Goal: Transaction & Acquisition: Book appointment/travel/reservation

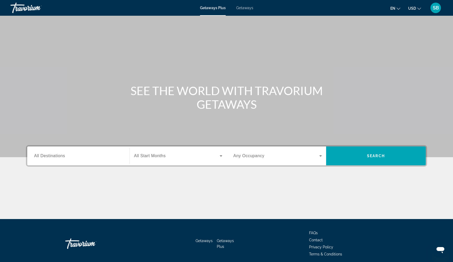
click at [245, 9] on span "Getaways" at bounding box center [244, 8] width 17 height 4
click at [47, 156] on span "All Destinations" at bounding box center [49, 156] width 31 height 4
click at [47, 156] on input "Destination All Destinations" at bounding box center [78, 156] width 89 height 6
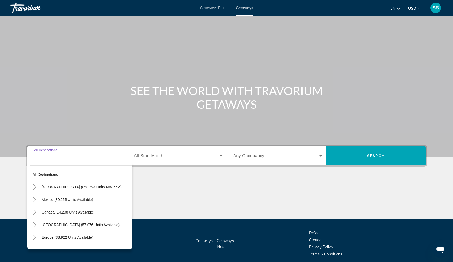
scroll to position [21, 0]
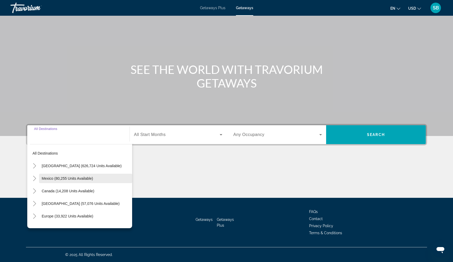
click at [45, 179] on span "Mexico (80,255 units available)" at bounding box center [67, 178] width 51 height 4
type input "**********"
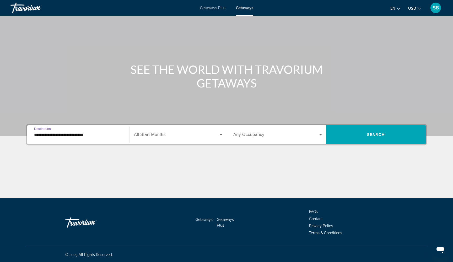
click at [186, 134] on span "Search widget" at bounding box center [177, 135] width 86 height 6
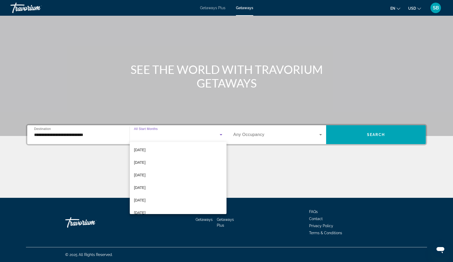
scroll to position [100, 0]
click at [157, 189] on mat-option "[DATE]" at bounding box center [178, 189] width 97 height 13
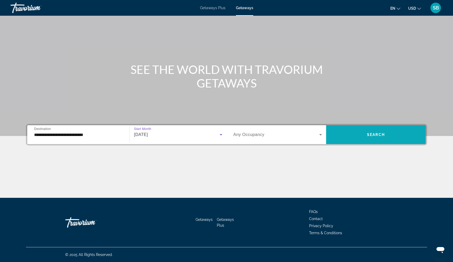
click at [383, 134] on span "Search" at bounding box center [376, 135] width 18 height 4
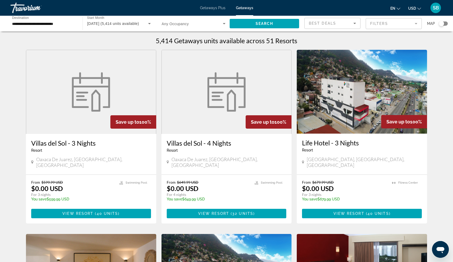
click at [387, 23] on mat-form-field "Filters" at bounding box center [394, 23] width 56 height 11
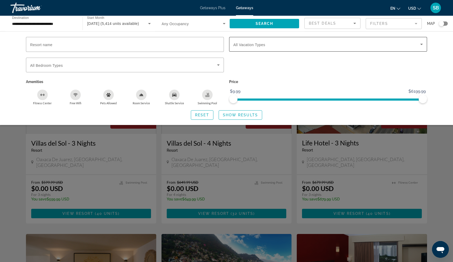
click at [299, 45] on span "Search widget" at bounding box center [326, 44] width 187 height 6
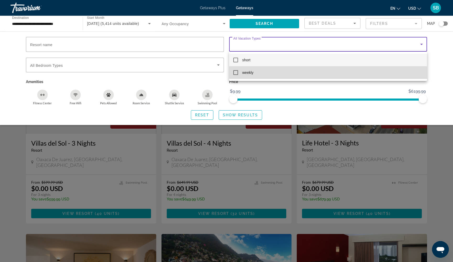
click at [234, 74] on mat-pseudo-checkbox at bounding box center [235, 72] width 5 height 5
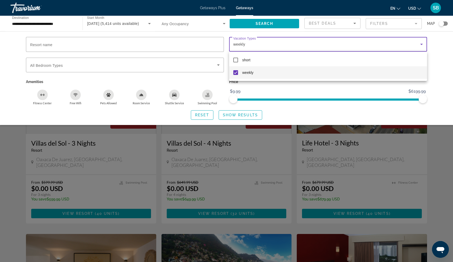
click at [232, 117] on div at bounding box center [226, 131] width 453 height 262
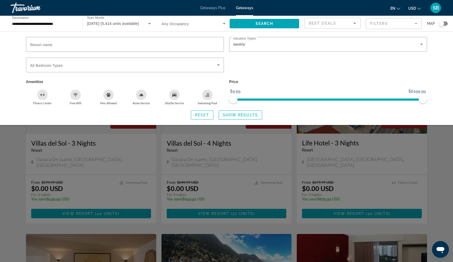
click at [230, 117] on span "Show Results" at bounding box center [240, 115] width 35 height 4
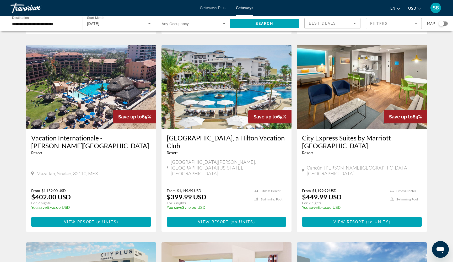
scroll to position [371, 0]
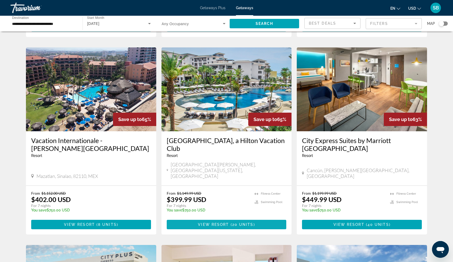
click at [219, 223] on span "View Resort" at bounding box center [213, 225] width 31 height 4
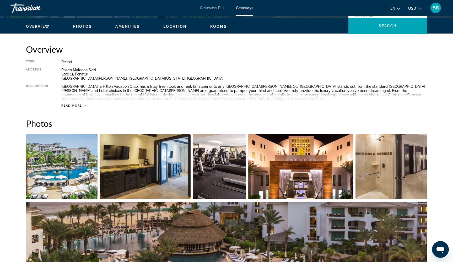
scroll to position [160, 0]
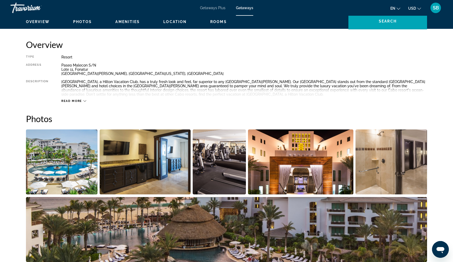
click at [66, 153] on img "Open full-screen image slider" at bounding box center [62, 162] width 72 height 65
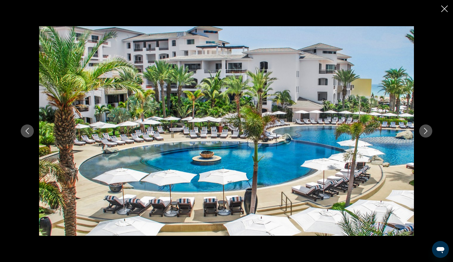
click at [428, 132] on icon "Next image" at bounding box center [426, 131] width 6 height 6
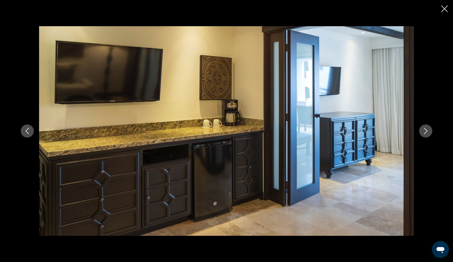
click at [428, 132] on icon "Next image" at bounding box center [426, 131] width 6 height 6
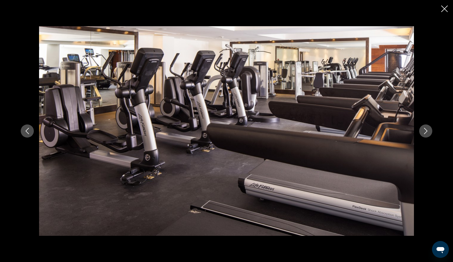
click at [428, 132] on icon "Next image" at bounding box center [426, 131] width 6 height 6
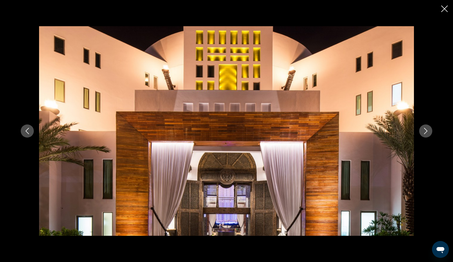
click at [428, 132] on icon "Next image" at bounding box center [426, 131] width 6 height 6
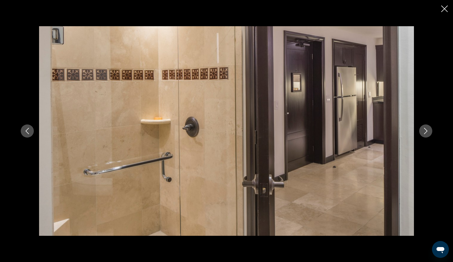
click at [428, 132] on icon "Next image" at bounding box center [426, 131] width 6 height 6
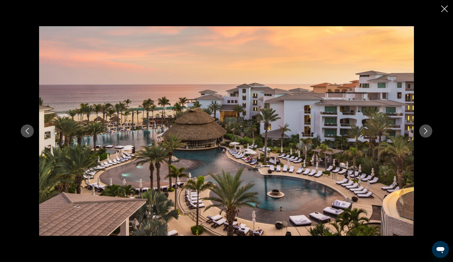
click at [428, 132] on icon "Next image" at bounding box center [426, 131] width 6 height 6
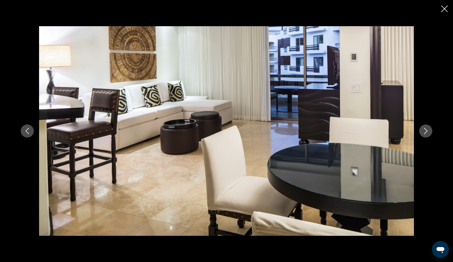
click at [428, 132] on icon "Next image" at bounding box center [426, 131] width 6 height 6
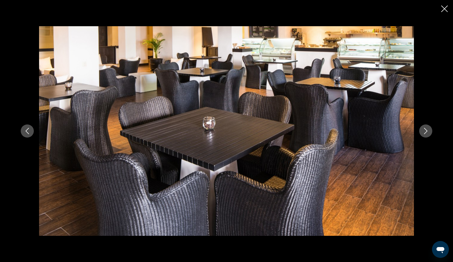
click at [428, 132] on icon "Next image" at bounding box center [426, 131] width 6 height 6
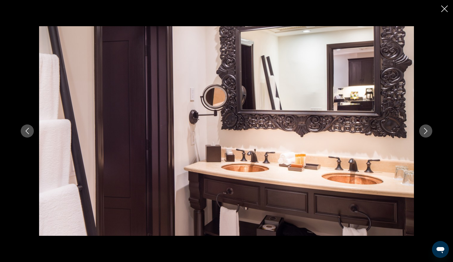
click at [428, 132] on icon "Next image" at bounding box center [426, 131] width 6 height 6
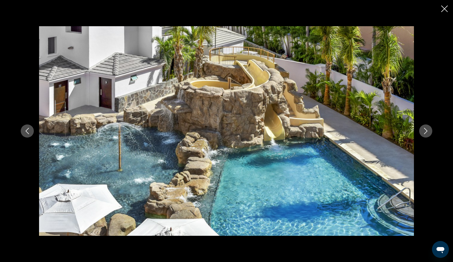
click at [445, 8] on icon "Close slideshow" at bounding box center [444, 9] width 7 height 7
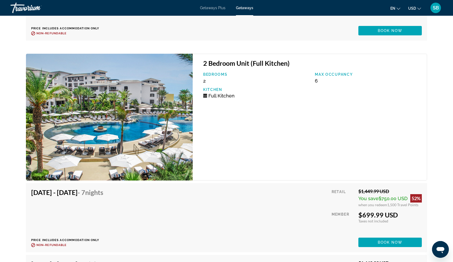
scroll to position [1279, 0]
click at [376, 244] on span "Main content" at bounding box center [389, 243] width 63 height 13
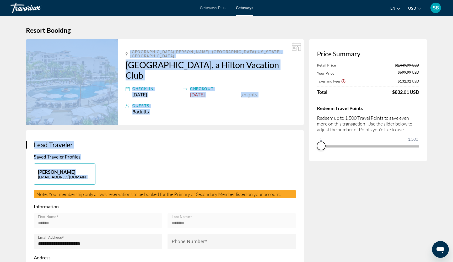
drag, startPoint x: 415, startPoint y: 156, endPoint x: 301, endPoint y: 162, distance: 114.3
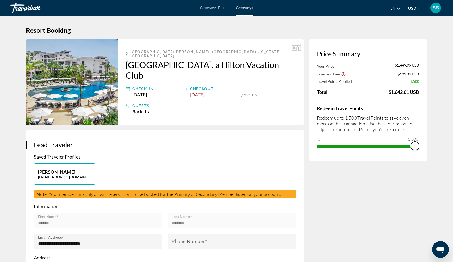
drag, startPoint x: 252, startPoint y: 2, endPoint x: 446, endPoint y: 151, distance: 244.0
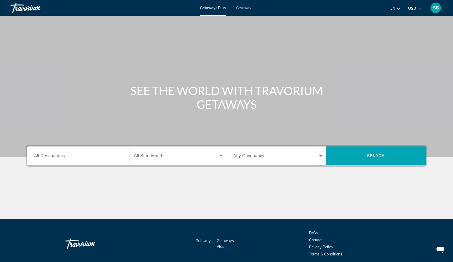
click at [242, 8] on span "Getaways" at bounding box center [244, 8] width 17 height 4
click at [54, 158] on span "All Destinations" at bounding box center [49, 156] width 31 height 4
click at [54, 158] on input "Destination All Destinations" at bounding box center [78, 156] width 89 height 6
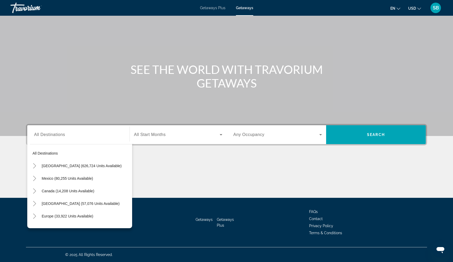
click at [203, 160] on div "Main content" at bounding box center [226, 178] width 401 height 39
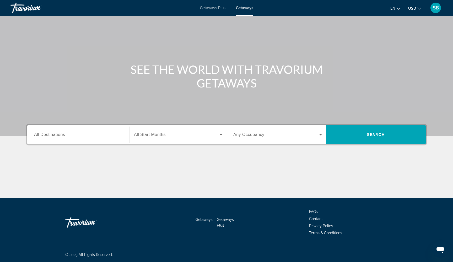
click at [84, 136] on input "Destination All Destinations" at bounding box center [78, 135] width 89 height 6
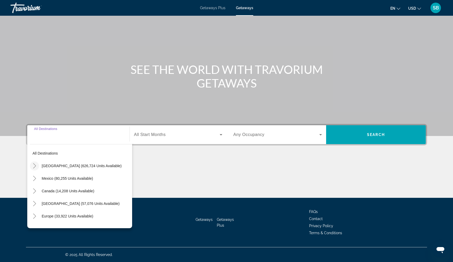
click at [36, 167] on icon "Toggle United States (626,724 units available)" at bounding box center [34, 165] width 5 height 5
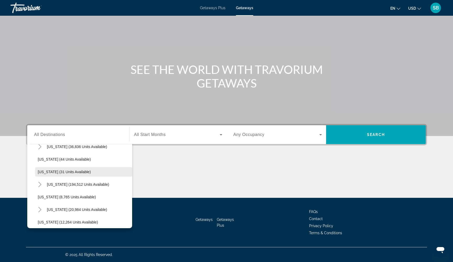
scroll to position [72, 0]
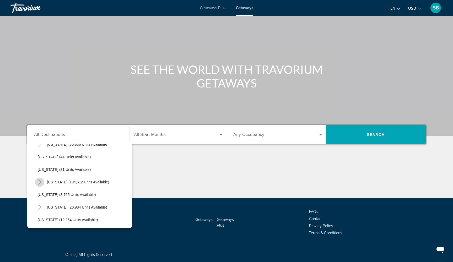
click at [39, 183] on icon "Toggle Florida (194,512 units available)" at bounding box center [39, 182] width 5 height 5
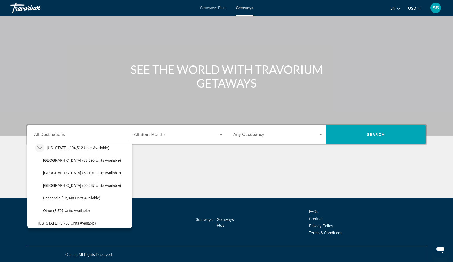
scroll to position [107, 0]
click at [52, 169] on span "Search widget" at bounding box center [86, 172] width 92 height 13
type input "**********"
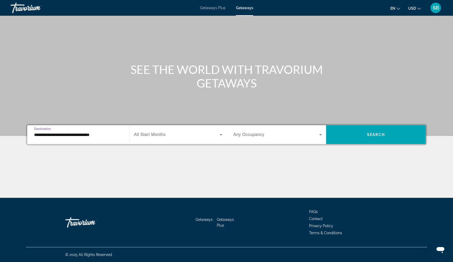
click at [177, 136] on span "Search widget" at bounding box center [177, 135] width 86 height 6
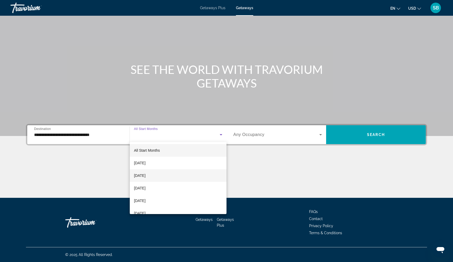
click at [146, 178] on span "[DATE]" at bounding box center [140, 176] width 12 height 6
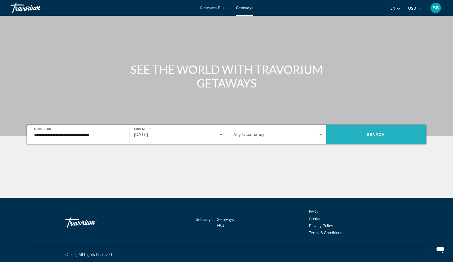
click at [367, 133] on span "Search" at bounding box center [376, 135] width 18 height 4
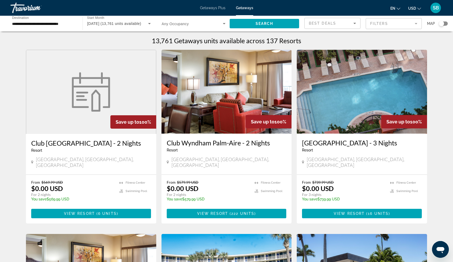
click at [386, 22] on mat-form-field "Filters" at bounding box center [394, 23] width 56 height 11
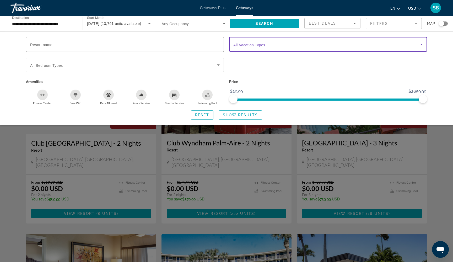
click at [255, 42] on span "Search widget" at bounding box center [326, 44] width 187 height 6
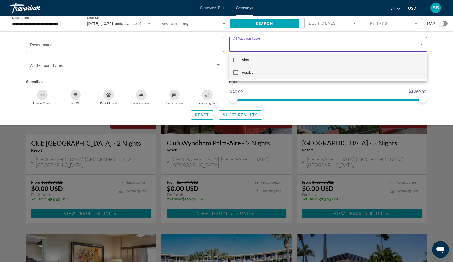
click at [235, 73] on mat-pseudo-checkbox at bounding box center [235, 72] width 5 height 5
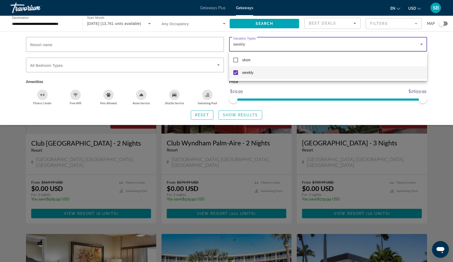
click at [240, 116] on div at bounding box center [226, 131] width 453 height 262
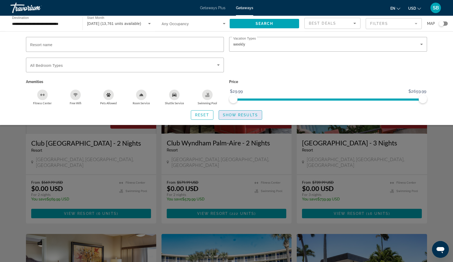
click at [237, 116] on span "Show Results" at bounding box center [240, 115] width 35 height 4
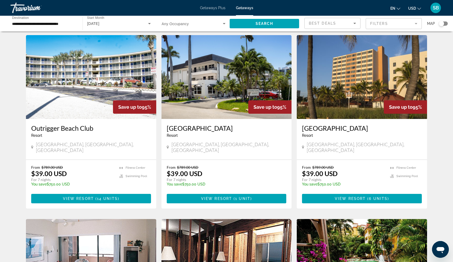
scroll to position [20, 0]
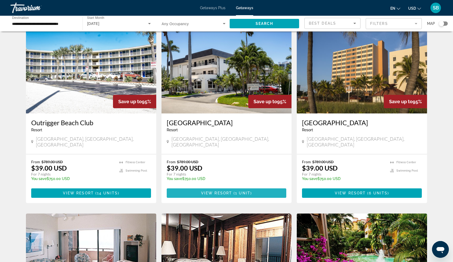
click at [235, 191] on span "( 1 unit )" at bounding box center [242, 193] width 20 height 4
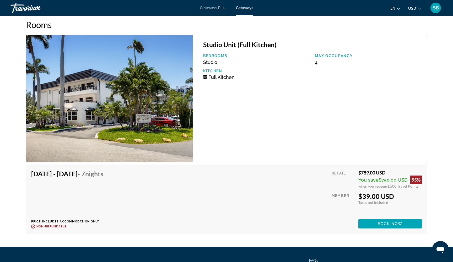
scroll to position [961, 0]
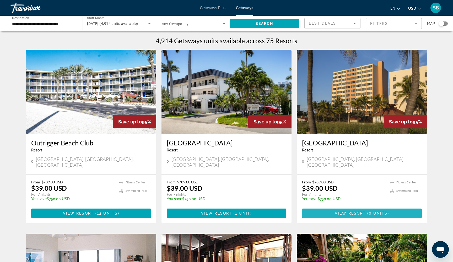
click at [359, 211] on span "View Resort" at bounding box center [350, 213] width 31 height 4
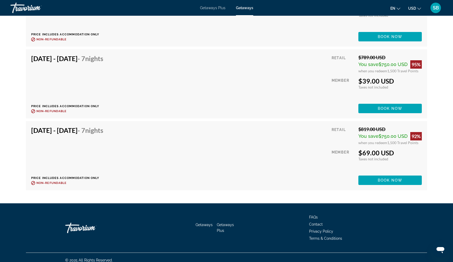
scroll to position [1168, 0]
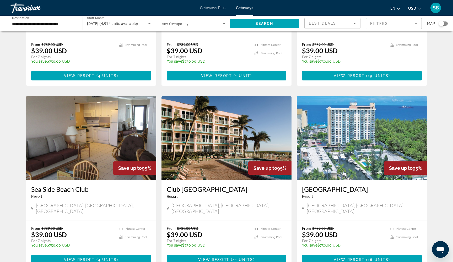
scroll to position [323, 0]
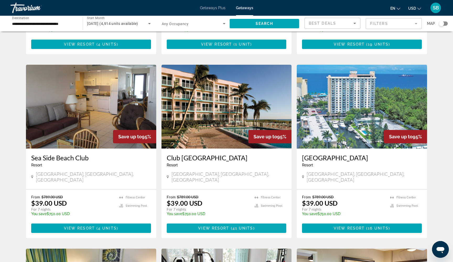
click at [220, 226] on span "View Resort" at bounding box center [213, 228] width 31 height 4
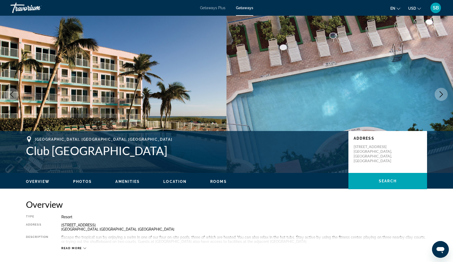
click at [440, 93] on icon "Next image" at bounding box center [441, 94] width 6 height 6
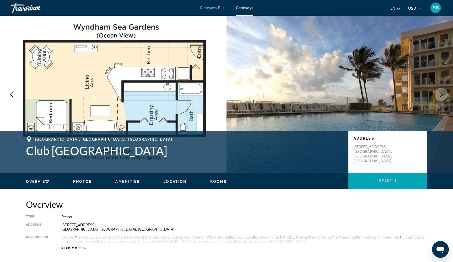
click at [440, 93] on icon "Next image" at bounding box center [441, 94] width 6 height 6
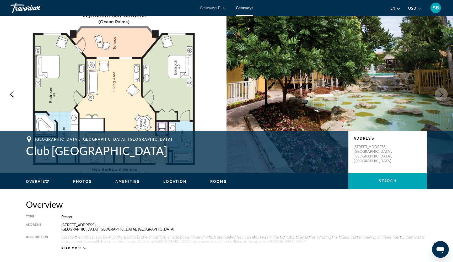
click at [440, 93] on icon "Next image" at bounding box center [441, 94] width 6 height 6
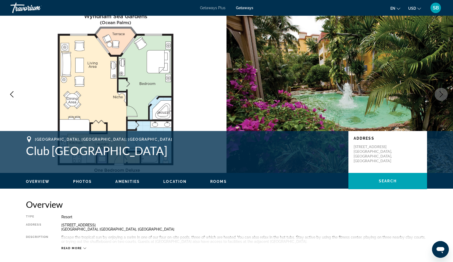
click at [440, 94] on icon "Next image" at bounding box center [441, 94] width 6 height 6
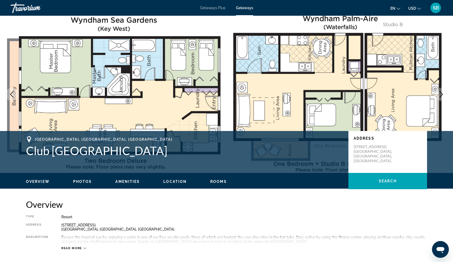
click at [440, 94] on icon "Next image" at bounding box center [441, 94] width 6 height 6
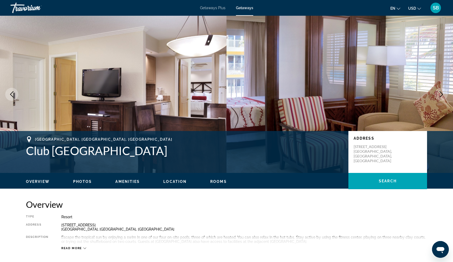
click at [440, 94] on icon "Next image" at bounding box center [441, 94] width 6 height 6
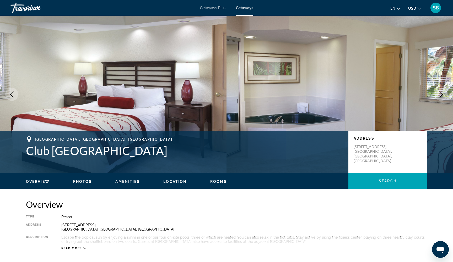
click at [441, 96] on icon "Next image" at bounding box center [441, 94] width 3 height 6
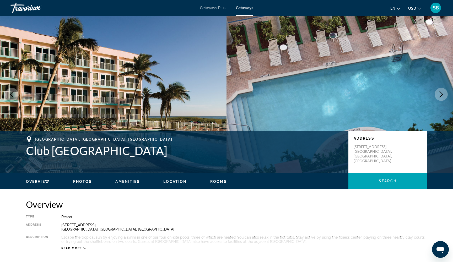
click at [441, 96] on icon "Next image" at bounding box center [441, 94] width 3 height 6
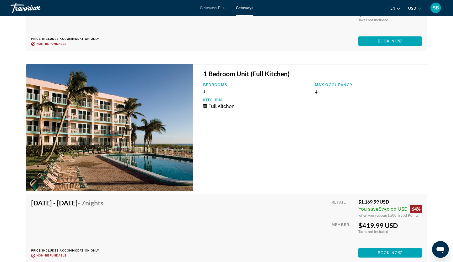
scroll to position [1886, 0]
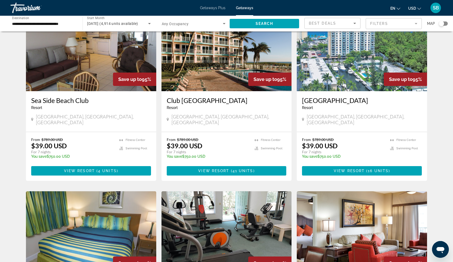
scroll to position [410, 0]
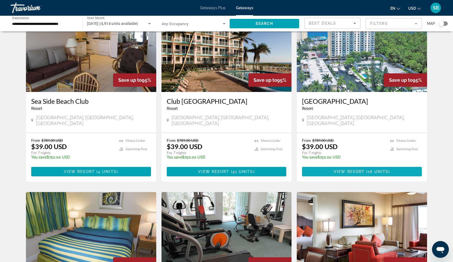
click at [368, 170] on span "( 16 units )" at bounding box center [377, 172] width 25 height 4
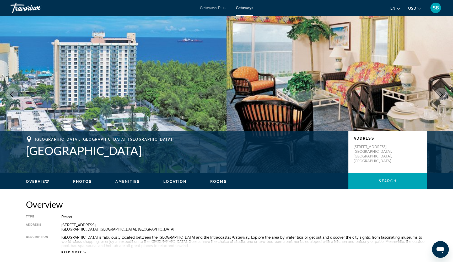
click at [440, 95] on icon "Next image" at bounding box center [441, 94] width 6 height 6
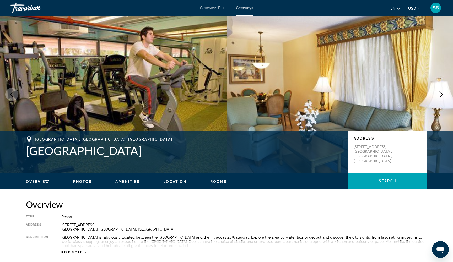
click at [440, 95] on icon "Next image" at bounding box center [441, 94] width 6 height 6
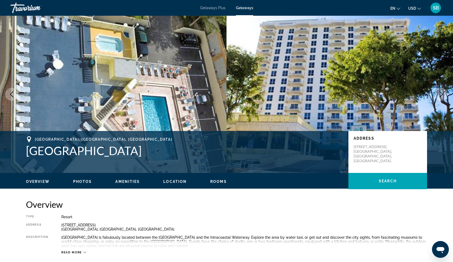
click at [440, 95] on icon "Next image" at bounding box center [441, 94] width 6 height 6
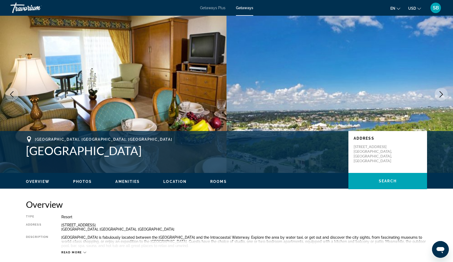
click at [440, 95] on icon "Next image" at bounding box center [441, 94] width 6 height 6
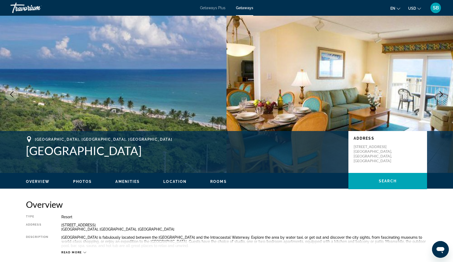
click at [440, 95] on icon "Next image" at bounding box center [441, 94] width 6 height 6
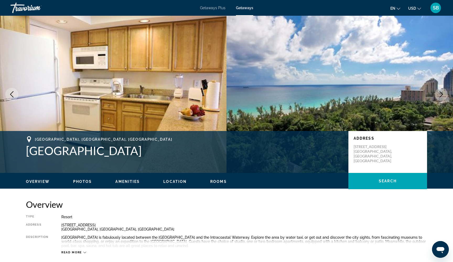
click at [440, 95] on icon "Next image" at bounding box center [441, 94] width 6 height 6
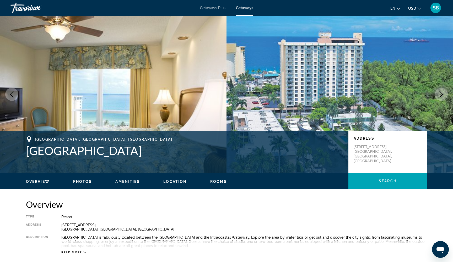
click at [440, 95] on icon "Next image" at bounding box center [441, 94] width 6 height 6
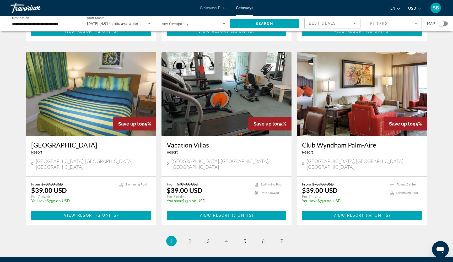
scroll to position [562, 0]
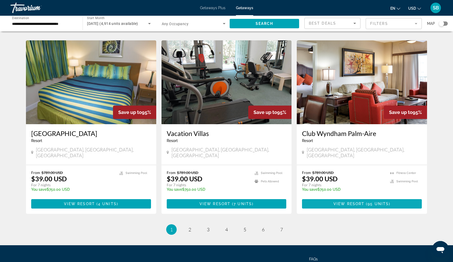
click at [355, 202] on span "View Resort" at bounding box center [349, 204] width 31 height 4
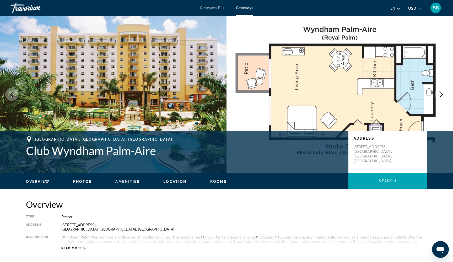
click at [442, 93] on icon "Next image" at bounding box center [441, 94] width 6 height 6
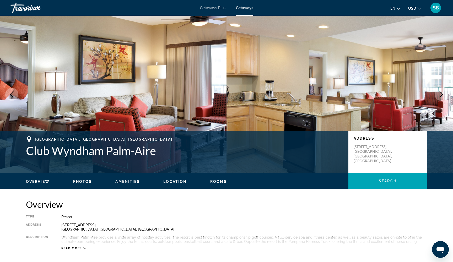
click at [442, 93] on icon "Next image" at bounding box center [441, 94] width 6 height 6
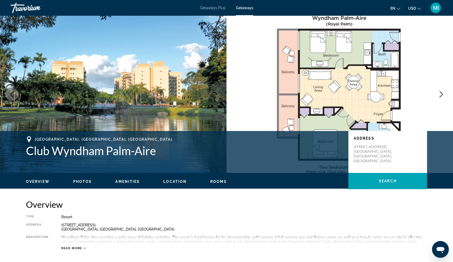
click at [442, 93] on icon "Next image" at bounding box center [441, 94] width 6 height 6
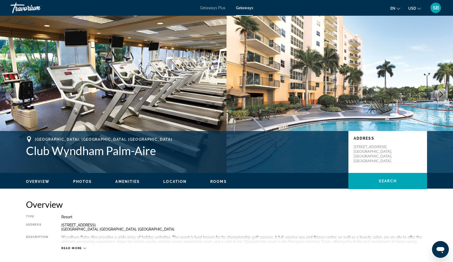
click at [442, 93] on icon "Next image" at bounding box center [441, 94] width 6 height 6
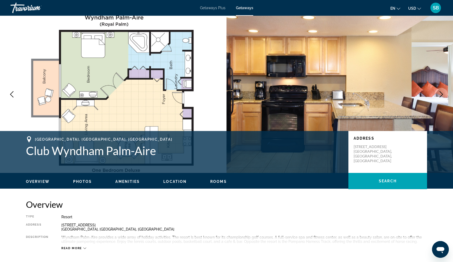
click at [442, 93] on icon "Next image" at bounding box center [441, 94] width 6 height 6
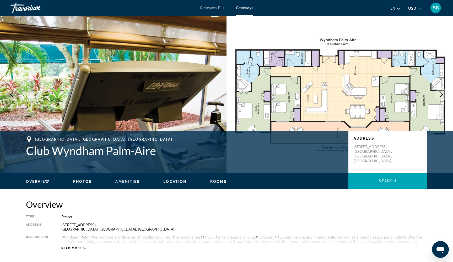
click at [442, 93] on icon "Next image" at bounding box center [441, 94] width 6 height 6
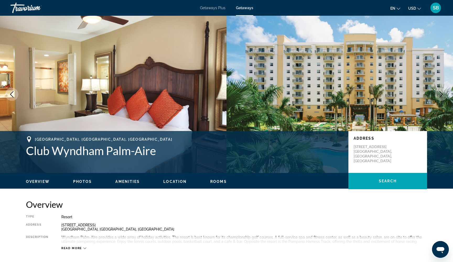
click at [442, 93] on icon "Next image" at bounding box center [441, 94] width 6 height 6
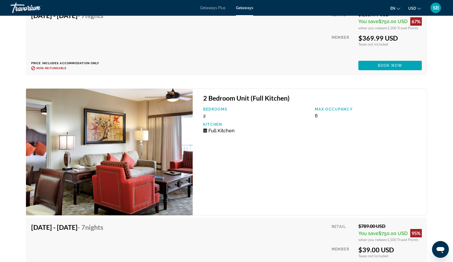
scroll to position [2730, 0]
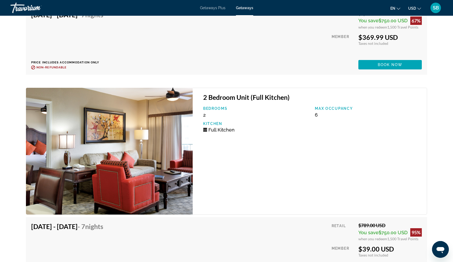
click at [329, 179] on div "2 Bedroom Unit (Full Kitchen) Bedrooms 2 Max Occupancy 6 Kitchen Full Kitchen" at bounding box center [310, 151] width 234 height 127
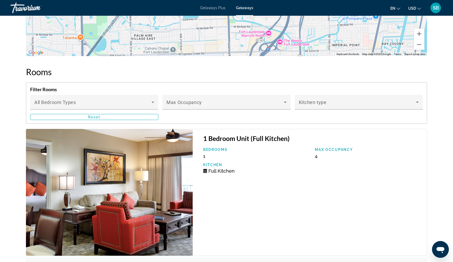
scroll to position [903, 0]
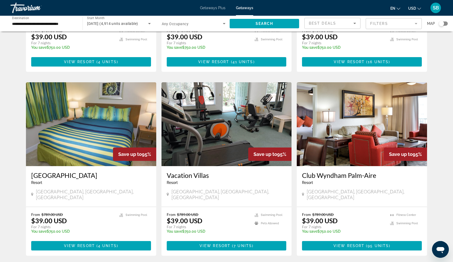
scroll to position [523, 0]
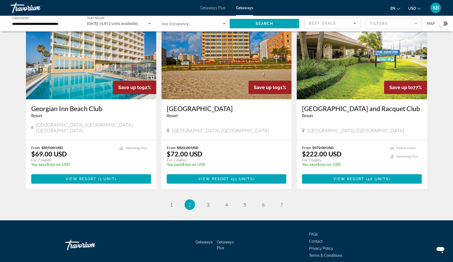
scroll to position [586, 0]
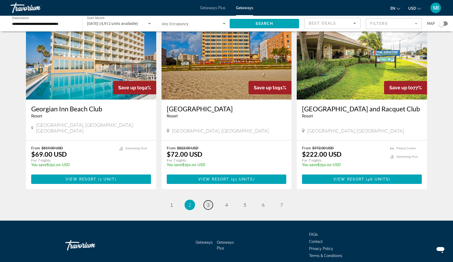
click at [206, 201] on link "page 3" at bounding box center [208, 205] width 9 height 9
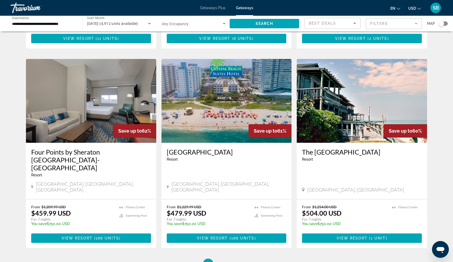
scroll to position [554, 0]
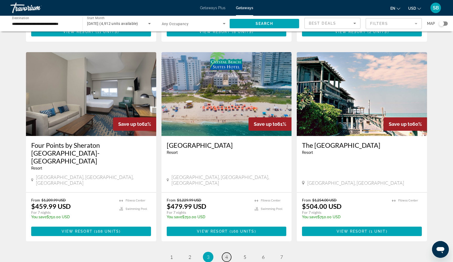
click at [226, 254] on span "4" at bounding box center [226, 257] width 3 height 6
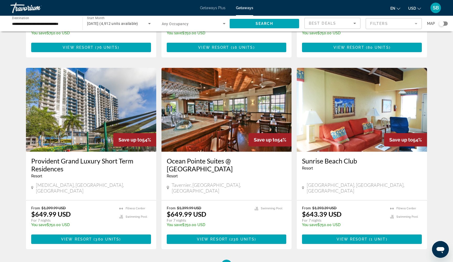
scroll to position [558, 0]
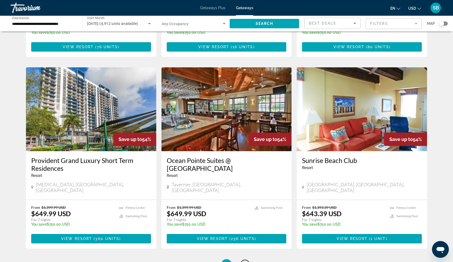
click at [245, 262] on span "5" at bounding box center [245, 265] width 3 height 6
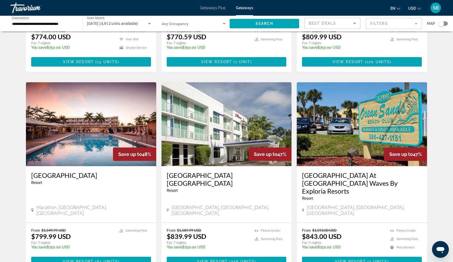
scroll to position [540, 0]
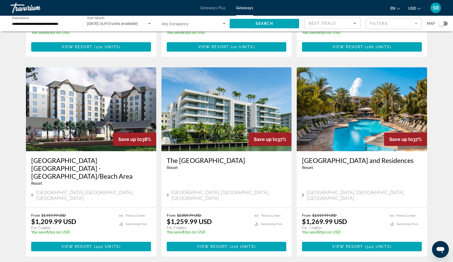
scroll to position [555, 0]
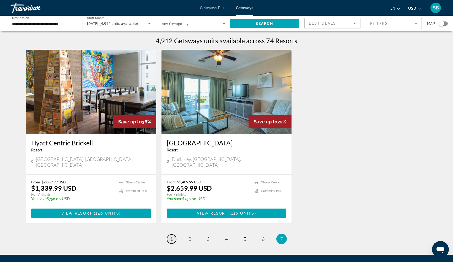
click at [171, 236] on span "1" at bounding box center [171, 239] width 3 height 6
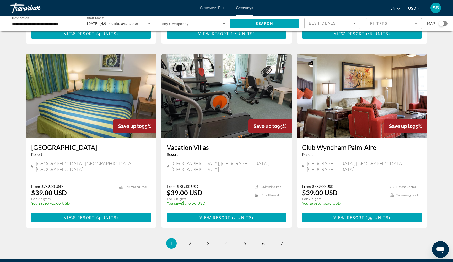
scroll to position [552, 0]
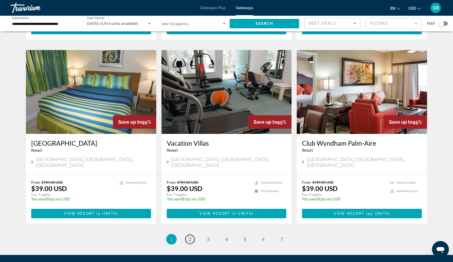
click at [190, 237] on span "2" at bounding box center [190, 240] width 3 height 6
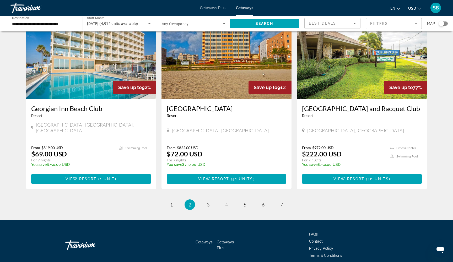
scroll to position [586, 0]
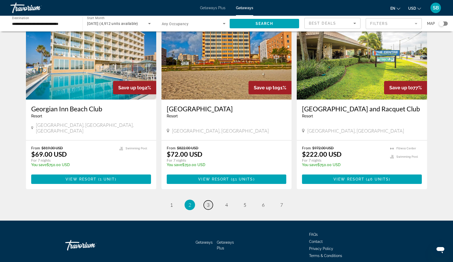
click at [209, 202] on span "3" at bounding box center [208, 205] width 3 height 6
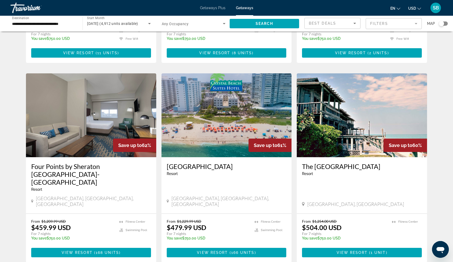
scroll to position [533, 0]
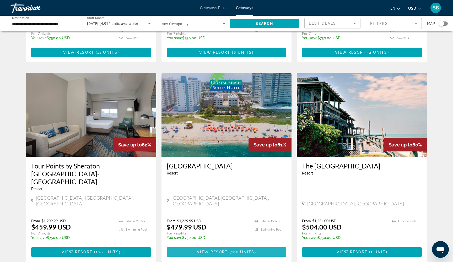
click at [214, 250] on span "View Resort" at bounding box center [212, 252] width 31 height 4
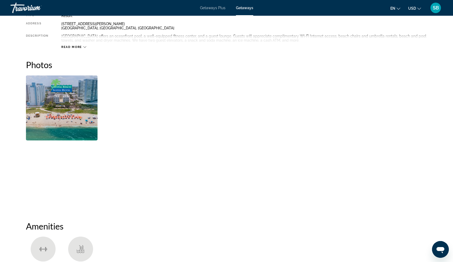
scroll to position [200, 0]
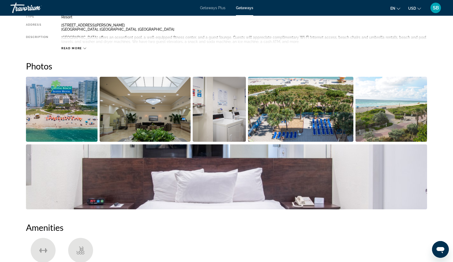
click at [75, 133] on img "Open full-screen image slider" at bounding box center [62, 109] width 72 height 65
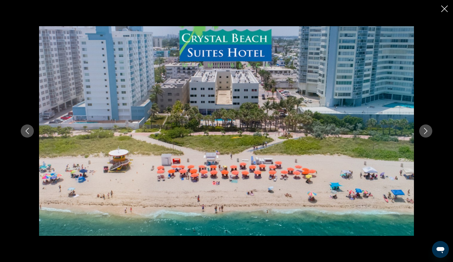
click at [425, 133] on icon "Next image" at bounding box center [426, 131] width 6 height 6
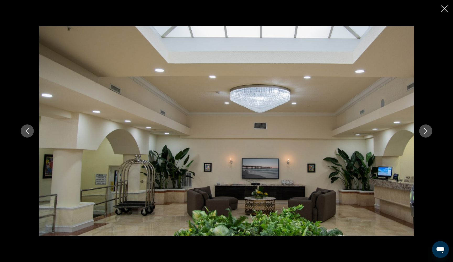
click at [425, 133] on icon "Next image" at bounding box center [426, 131] width 6 height 6
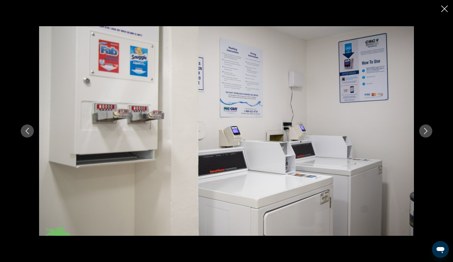
click at [425, 133] on icon "Next image" at bounding box center [426, 131] width 6 height 6
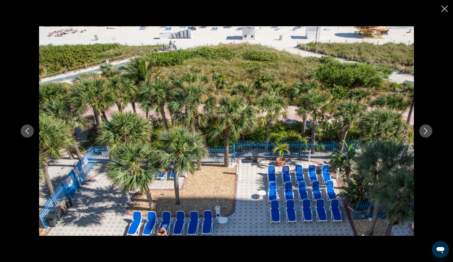
click at [425, 133] on icon "Next image" at bounding box center [426, 131] width 6 height 6
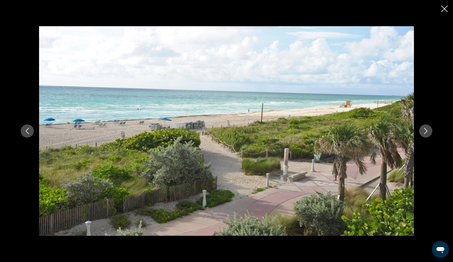
click at [425, 133] on icon "Next image" at bounding box center [426, 131] width 6 height 6
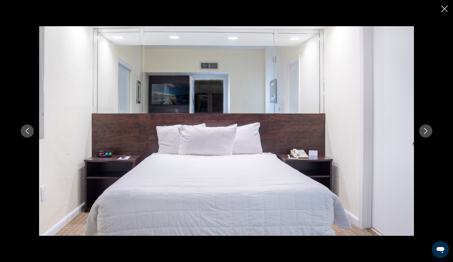
click at [425, 133] on icon "Next image" at bounding box center [426, 131] width 6 height 6
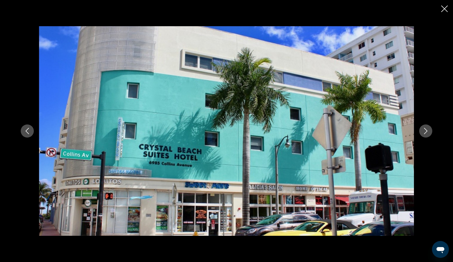
click at [425, 133] on icon "Next image" at bounding box center [426, 131] width 6 height 6
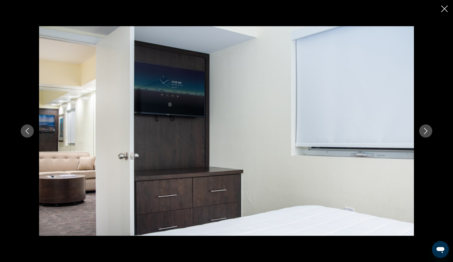
click at [425, 133] on icon "Next image" at bounding box center [426, 131] width 6 height 6
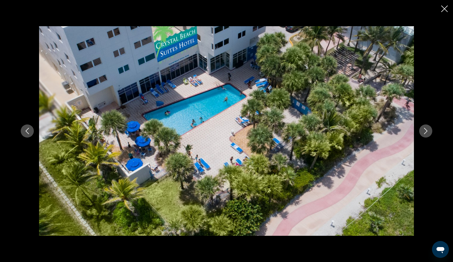
click at [425, 133] on icon "Next image" at bounding box center [426, 131] width 6 height 6
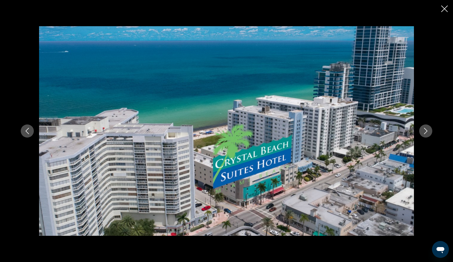
click at [425, 133] on icon "Next image" at bounding box center [426, 131] width 6 height 6
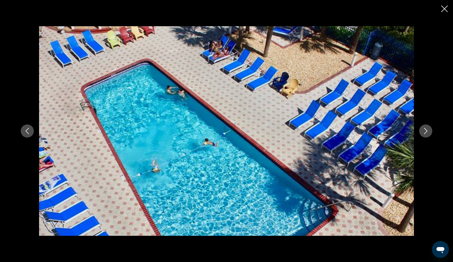
click at [425, 133] on icon "Next image" at bounding box center [426, 131] width 6 height 6
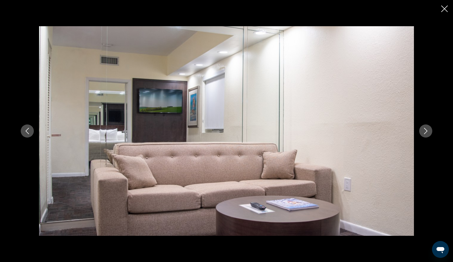
click at [425, 133] on icon "Next image" at bounding box center [426, 131] width 6 height 6
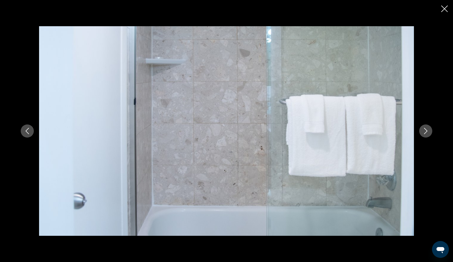
click at [425, 133] on icon "Next image" at bounding box center [426, 131] width 6 height 6
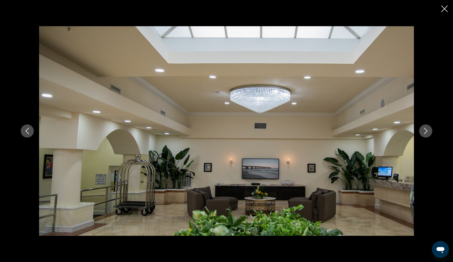
click at [425, 133] on icon "Next image" at bounding box center [426, 131] width 6 height 6
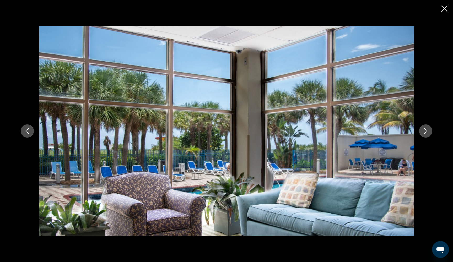
click at [425, 132] on icon "Next image" at bounding box center [426, 131] width 6 height 6
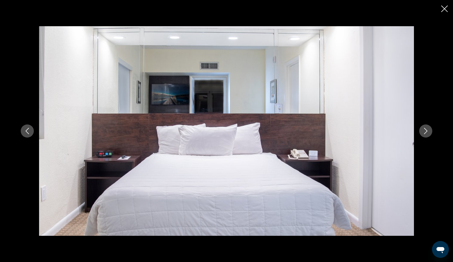
click at [425, 132] on icon "Next image" at bounding box center [426, 131] width 6 height 6
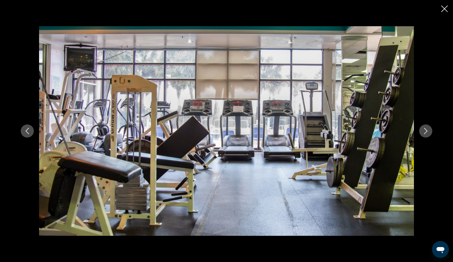
click at [424, 137] on button "Next image" at bounding box center [425, 131] width 13 height 13
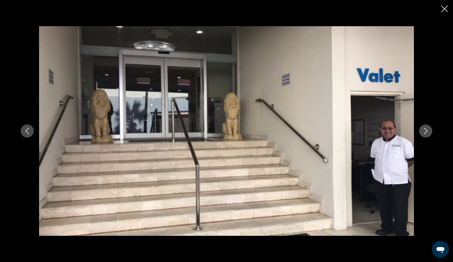
click at [424, 135] on button "Next image" at bounding box center [425, 131] width 13 height 13
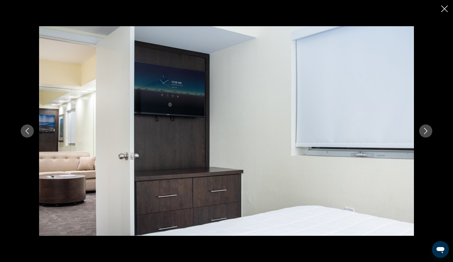
click at [424, 135] on button "Next image" at bounding box center [425, 131] width 13 height 13
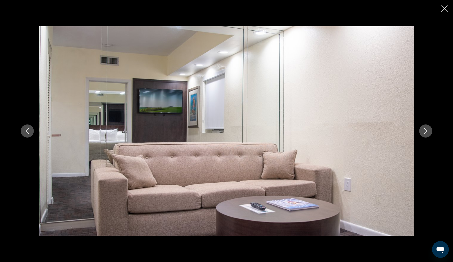
click at [424, 135] on button "Next image" at bounding box center [425, 131] width 13 height 13
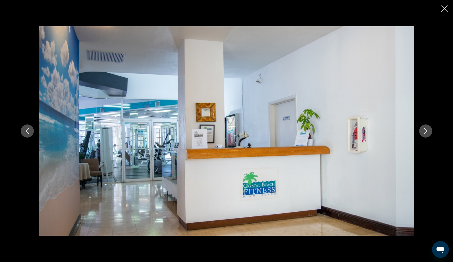
click at [424, 134] on icon "Next image" at bounding box center [425, 131] width 3 height 6
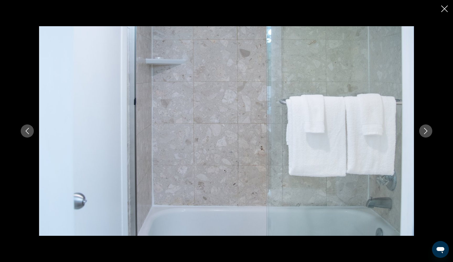
click at [424, 134] on icon "Next image" at bounding box center [425, 131] width 3 height 6
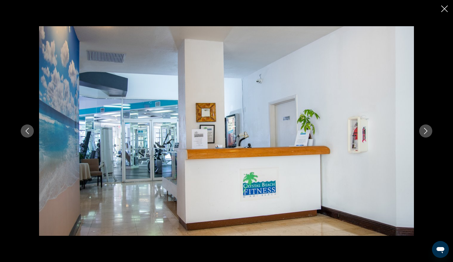
click at [444, 9] on icon "Close slideshow" at bounding box center [444, 9] width 7 height 7
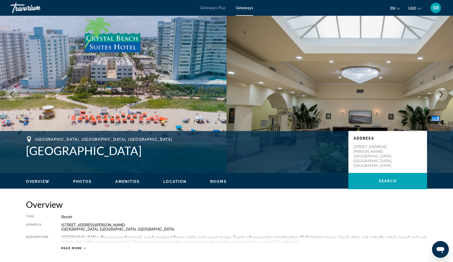
scroll to position [0, 0]
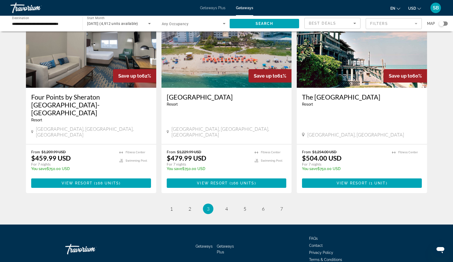
scroll to position [602, 0]
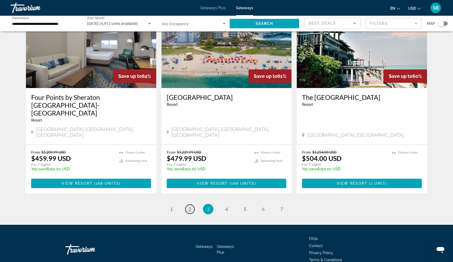
click at [189, 206] on span "2" at bounding box center [190, 209] width 3 height 6
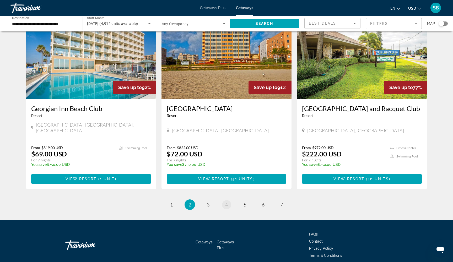
scroll to position [586, 0]
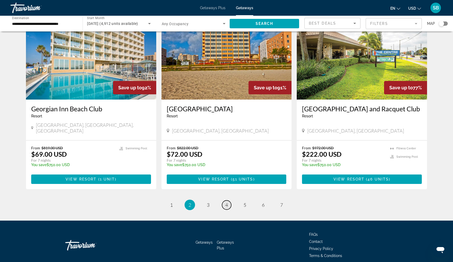
click at [227, 202] on span "4" at bounding box center [226, 205] width 3 height 6
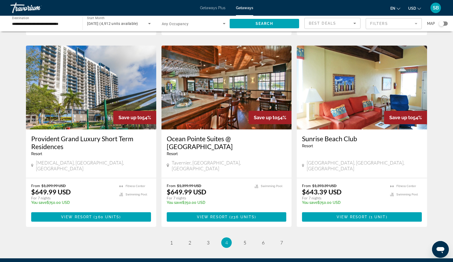
scroll to position [582, 0]
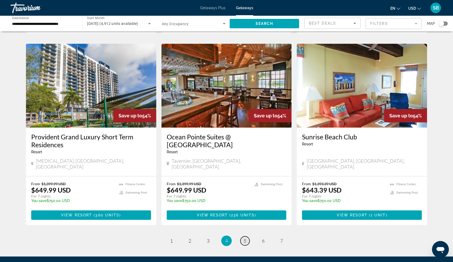
click at [246, 238] on span "5" at bounding box center [245, 241] width 3 height 6
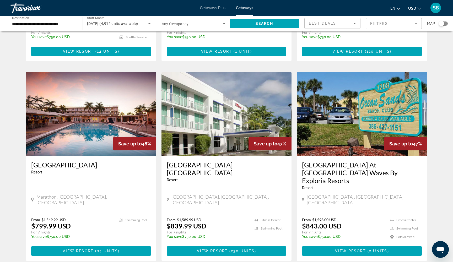
scroll to position [558, 0]
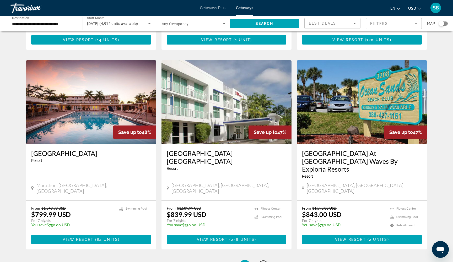
click at [262, 262] on span "6" at bounding box center [263, 265] width 3 height 6
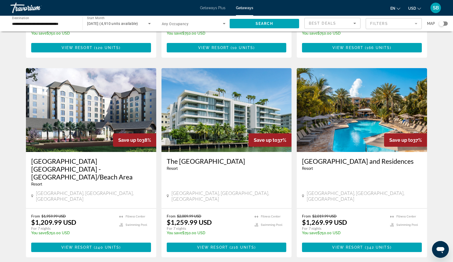
scroll to position [560, 0]
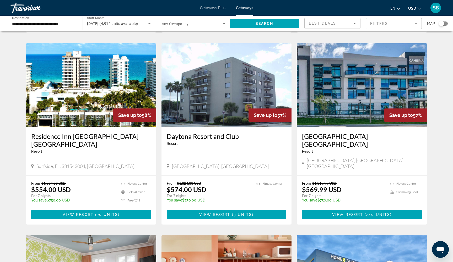
scroll to position [200, 0]
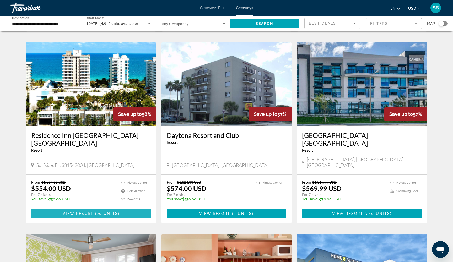
click at [90, 212] on span "View Resort" at bounding box center [78, 214] width 31 height 4
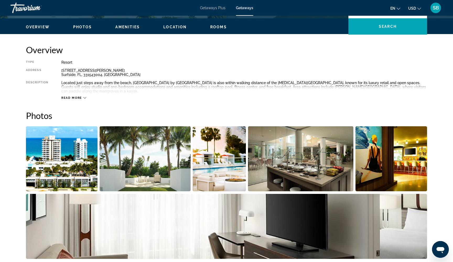
scroll to position [158, 0]
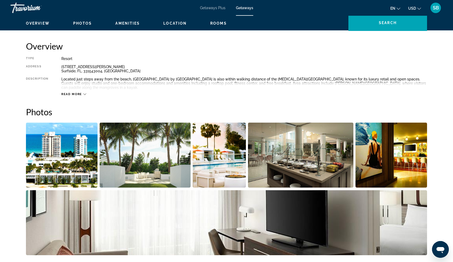
click at [71, 164] on img "Open full-screen image slider" at bounding box center [62, 155] width 72 height 65
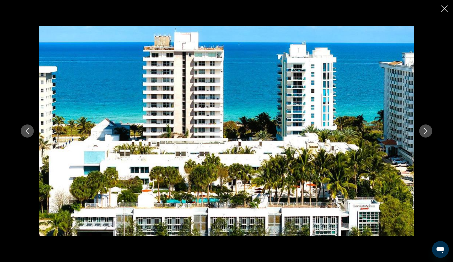
click at [423, 130] on icon "Next image" at bounding box center [426, 131] width 6 height 6
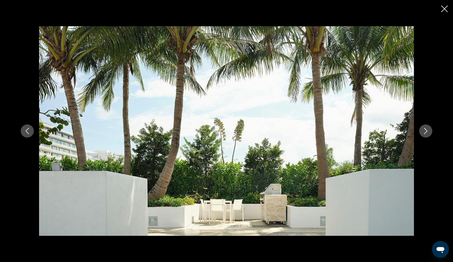
click at [423, 130] on icon "Next image" at bounding box center [426, 131] width 6 height 6
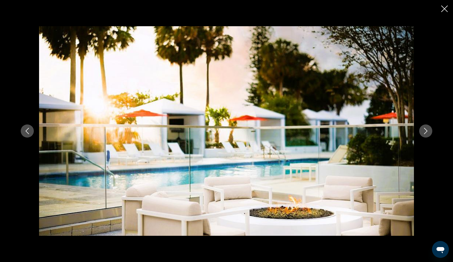
click at [423, 130] on icon "Next image" at bounding box center [426, 131] width 6 height 6
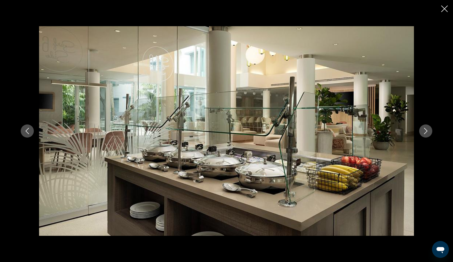
click at [423, 134] on icon "Next image" at bounding box center [426, 131] width 6 height 6
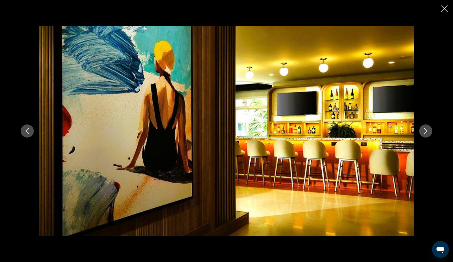
click at [423, 134] on icon "Next image" at bounding box center [426, 131] width 6 height 6
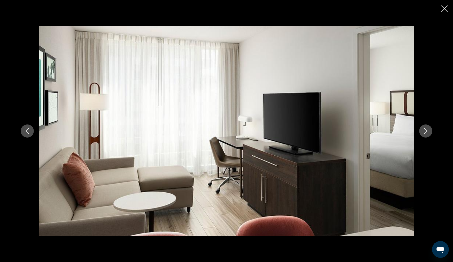
click at [423, 134] on icon "Next image" at bounding box center [426, 131] width 6 height 6
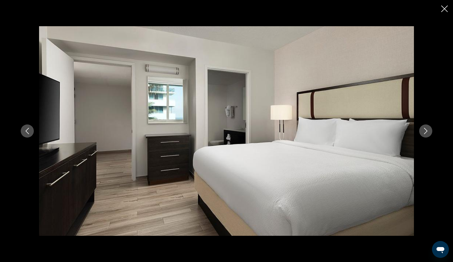
click at [427, 136] on button "Next image" at bounding box center [425, 131] width 13 height 13
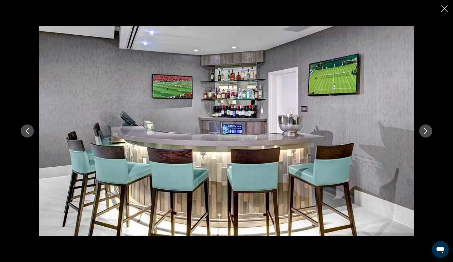
click at [427, 136] on button "Next image" at bounding box center [425, 131] width 13 height 13
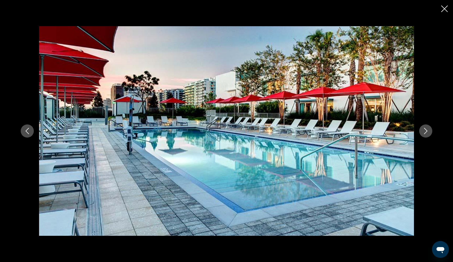
click at [425, 133] on icon "Next image" at bounding box center [426, 131] width 6 height 6
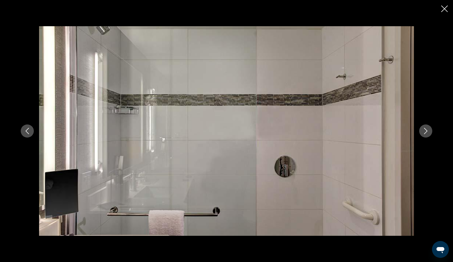
click at [425, 133] on icon "Next image" at bounding box center [426, 131] width 6 height 6
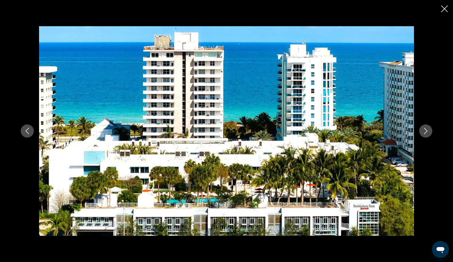
click at [425, 133] on icon "Next image" at bounding box center [426, 131] width 6 height 6
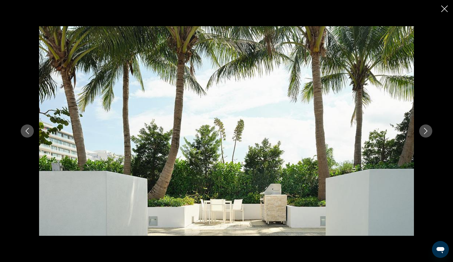
click at [425, 133] on icon "Next image" at bounding box center [426, 131] width 6 height 6
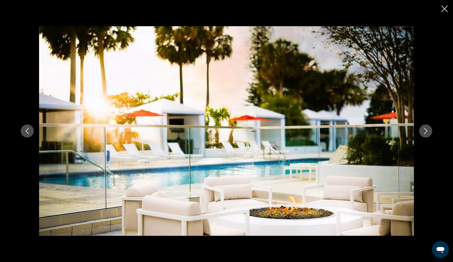
click at [425, 133] on icon "Next image" at bounding box center [426, 131] width 6 height 6
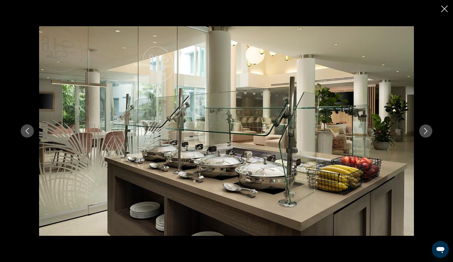
click at [425, 134] on icon "Next image" at bounding box center [426, 131] width 6 height 6
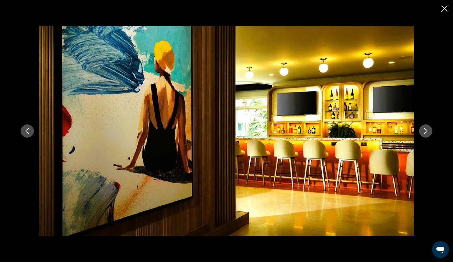
click at [444, 12] on icon "Close slideshow" at bounding box center [444, 9] width 7 height 7
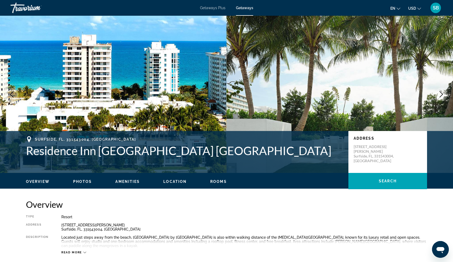
scroll to position [0, 0]
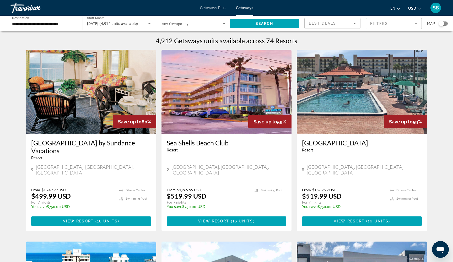
click at [27, 26] on input "**********" at bounding box center [44, 24] width 64 height 6
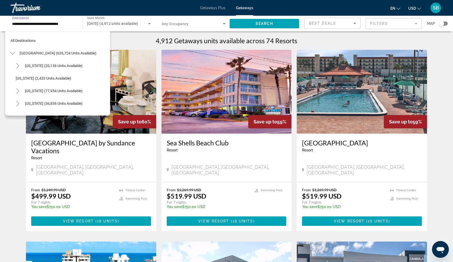
scroll to position [94, 0]
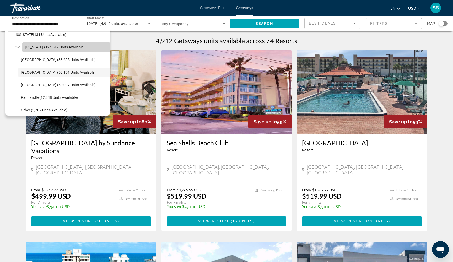
click at [42, 47] on span "[US_STATE] (194,512 units available)" at bounding box center [55, 47] width 60 height 4
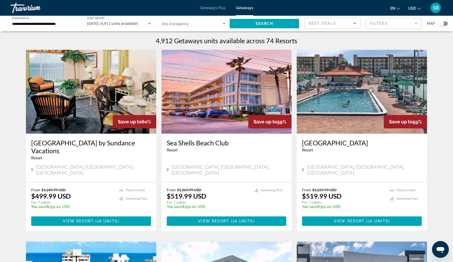
click at [38, 23] on input "**********" at bounding box center [44, 24] width 64 height 6
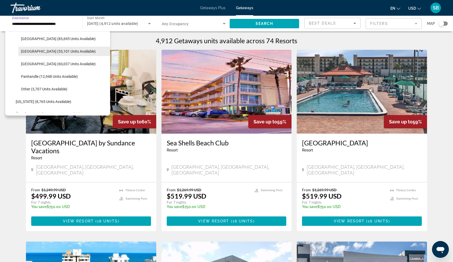
scroll to position [116, 0]
click at [54, 63] on span "[GEOGRAPHIC_DATA] (60,037 units available)" at bounding box center [58, 63] width 75 height 4
type input "**********"
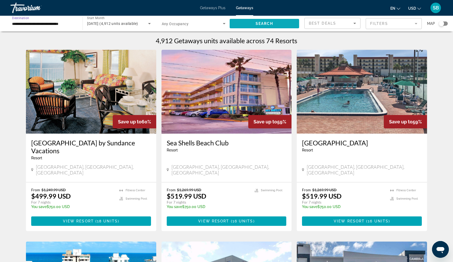
click at [254, 22] on span "Search widget" at bounding box center [264, 23] width 69 height 13
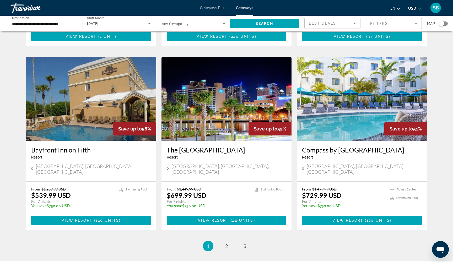
scroll to position [579, 0]
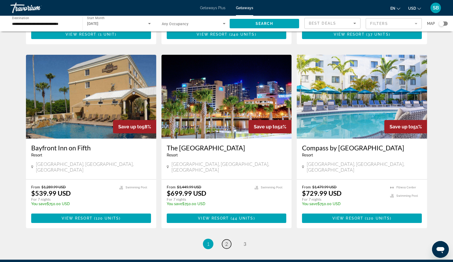
click at [228, 241] on span "2" at bounding box center [226, 244] width 3 height 6
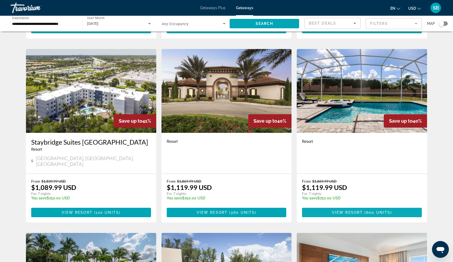
scroll to position [367, 0]
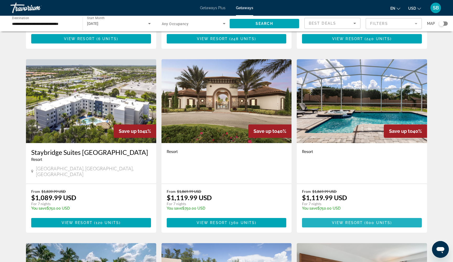
click at [325, 217] on span "Main content" at bounding box center [362, 223] width 120 height 13
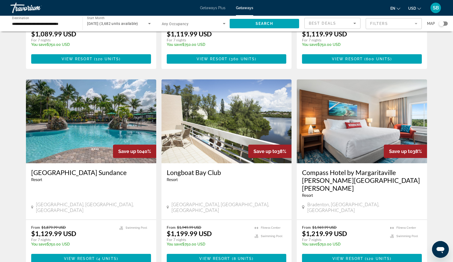
scroll to position [532, 0]
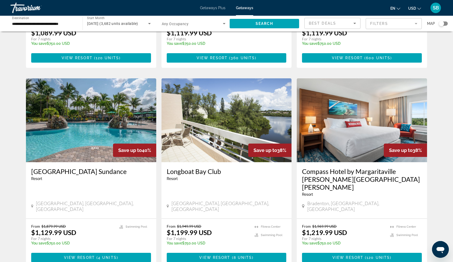
click at [92, 106] on img "Main content" at bounding box center [91, 120] width 130 height 84
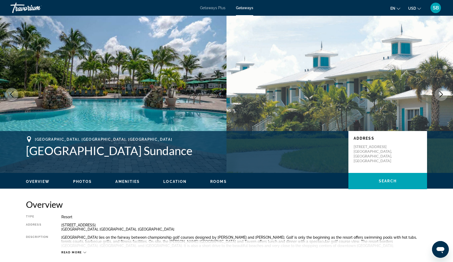
click at [443, 97] on icon "Next image" at bounding box center [441, 94] width 6 height 6
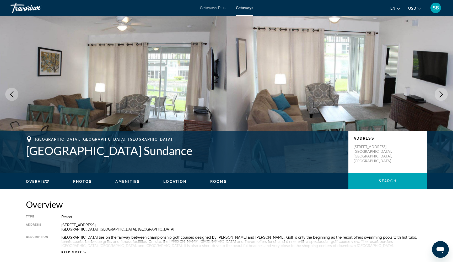
click at [443, 97] on icon "Next image" at bounding box center [441, 94] width 6 height 6
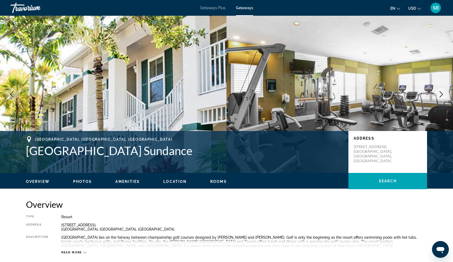
click at [443, 97] on icon "Next image" at bounding box center [441, 94] width 6 height 6
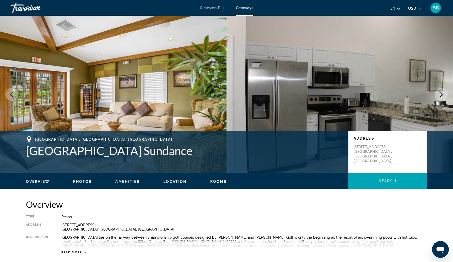
click at [443, 97] on icon "Next image" at bounding box center [441, 94] width 6 height 6
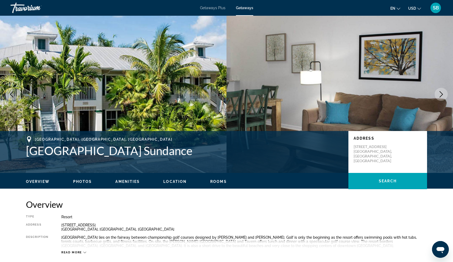
click at [443, 97] on icon "Next image" at bounding box center [441, 94] width 6 height 6
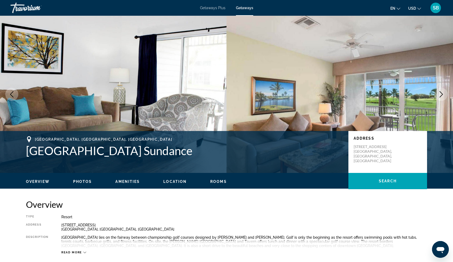
click at [443, 97] on icon "Next image" at bounding box center [441, 94] width 6 height 6
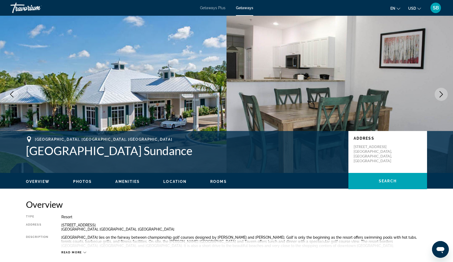
click at [443, 97] on icon "Next image" at bounding box center [441, 94] width 6 height 6
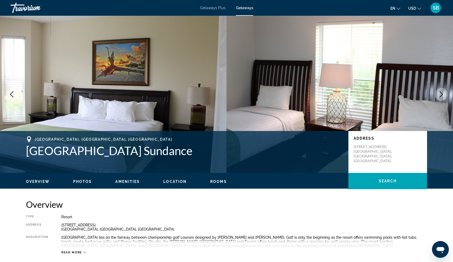
click at [443, 97] on icon "Next image" at bounding box center [441, 94] width 6 height 6
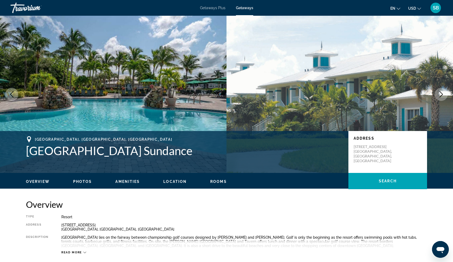
click at [443, 97] on icon "Next image" at bounding box center [441, 94] width 6 height 6
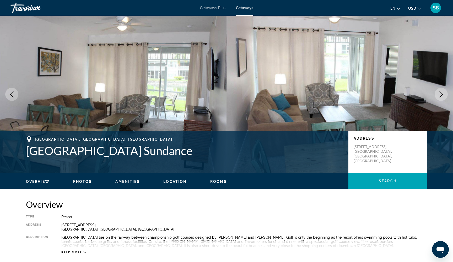
click at [443, 97] on icon "Next image" at bounding box center [441, 94] width 6 height 6
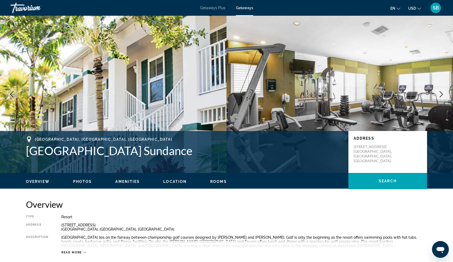
click at [443, 97] on icon "Next image" at bounding box center [441, 94] width 6 height 6
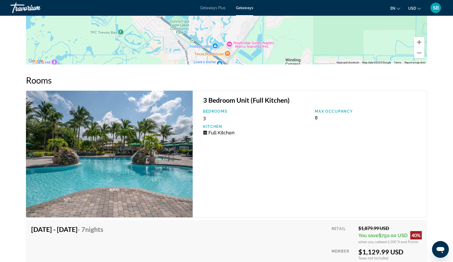
scroll to position [706, 0]
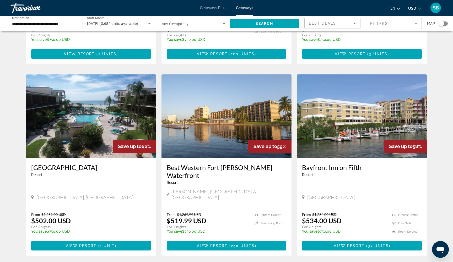
scroll to position [367, 0]
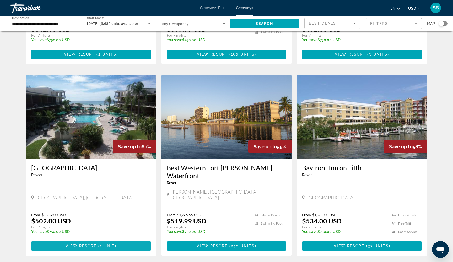
click at [74, 244] on span "View Resort" at bounding box center [81, 246] width 31 height 4
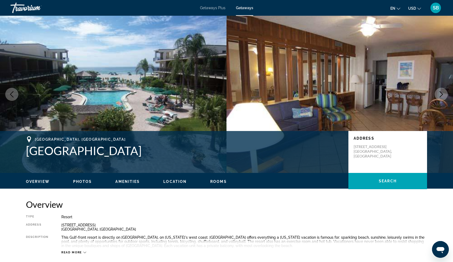
click at [441, 94] on icon "Next image" at bounding box center [441, 94] width 6 height 6
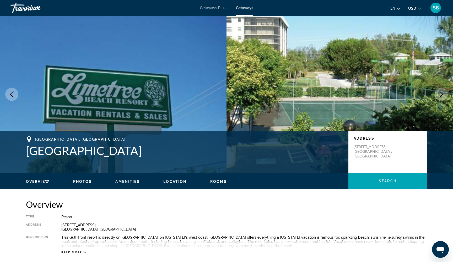
click at [441, 94] on icon "Next image" at bounding box center [441, 94] width 6 height 6
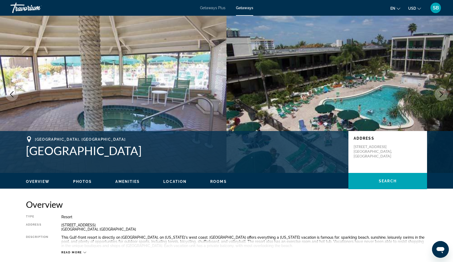
click at [441, 94] on icon "Next image" at bounding box center [441, 94] width 6 height 6
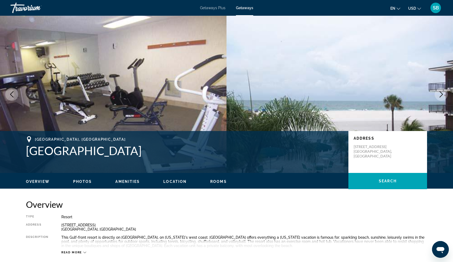
click at [441, 94] on icon "Next image" at bounding box center [441, 94] width 6 height 6
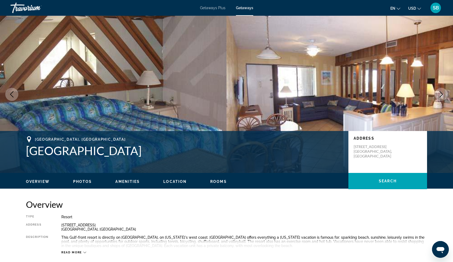
click at [441, 94] on icon "Next image" at bounding box center [441, 94] width 6 height 6
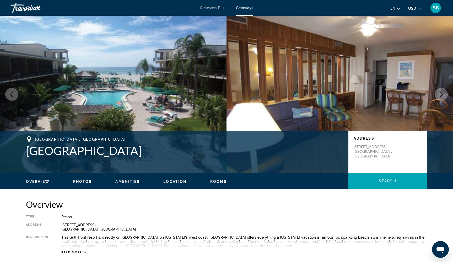
click at [441, 94] on icon "Next image" at bounding box center [441, 94] width 6 height 6
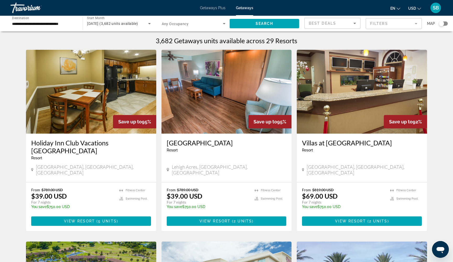
click at [20, 22] on input "**********" at bounding box center [44, 24] width 64 height 6
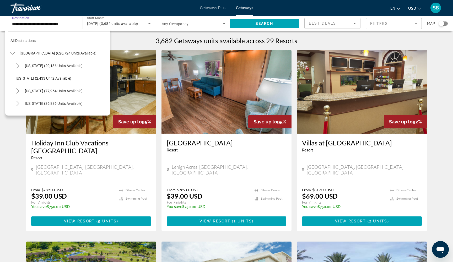
scroll to position [107, 0]
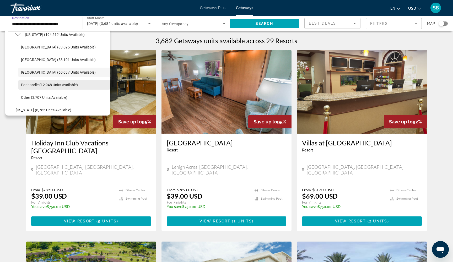
click at [33, 88] on span "Search widget" at bounding box center [64, 85] width 92 height 13
type input "**********"
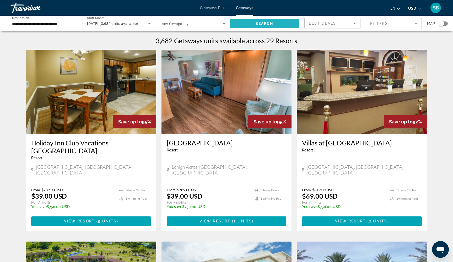
click at [272, 23] on span "Search" at bounding box center [265, 24] width 18 height 4
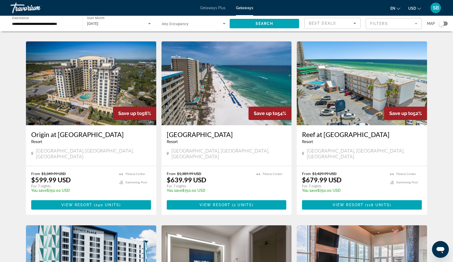
scroll to position [195, 0]
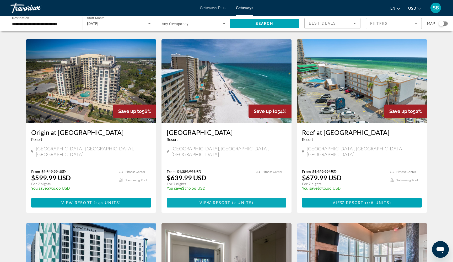
click at [202, 201] on span "View Resort" at bounding box center [215, 203] width 31 height 4
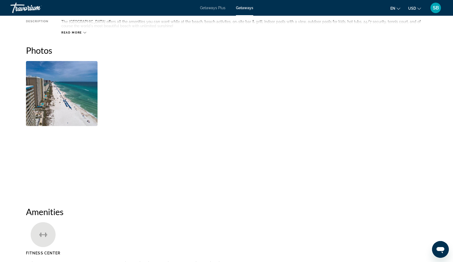
scroll to position [220, 0]
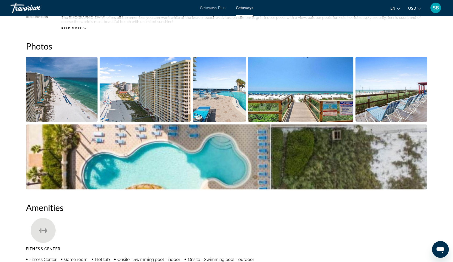
click at [70, 99] on img "Open full-screen image slider" at bounding box center [62, 89] width 72 height 65
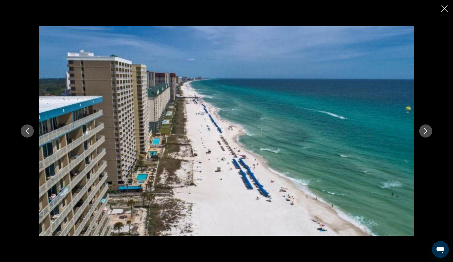
click at [427, 131] on icon "Next image" at bounding box center [426, 131] width 6 height 6
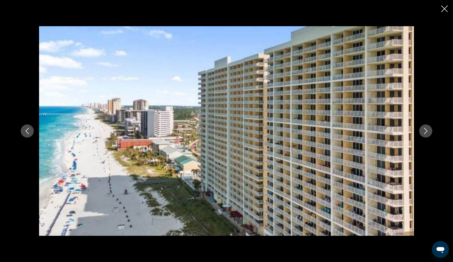
click at [427, 131] on icon "Next image" at bounding box center [426, 131] width 6 height 6
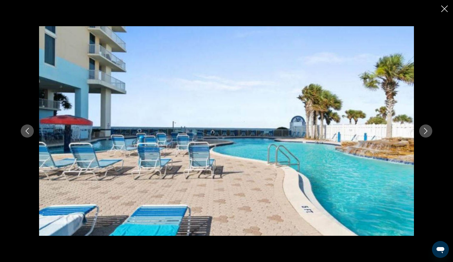
click at [427, 131] on icon "Next image" at bounding box center [426, 131] width 6 height 6
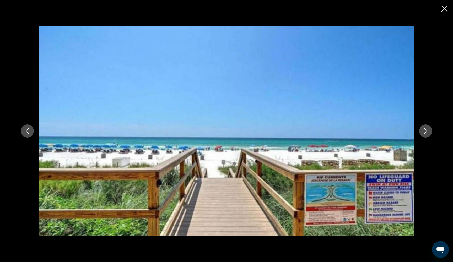
click at [427, 131] on icon "Next image" at bounding box center [426, 131] width 6 height 6
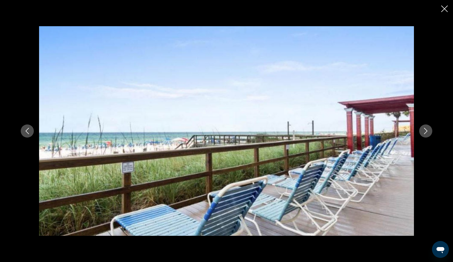
click at [427, 131] on icon "Next image" at bounding box center [426, 131] width 6 height 6
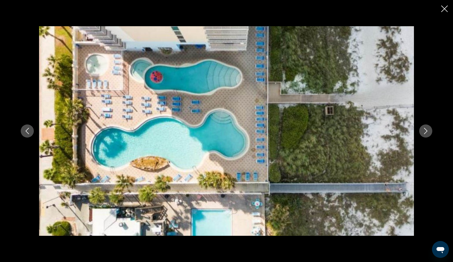
click at [427, 131] on icon "Next image" at bounding box center [426, 131] width 6 height 6
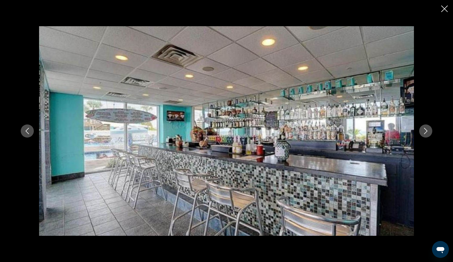
click at [427, 131] on icon "Next image" at bounding box center [426, 131] width 6 height 6
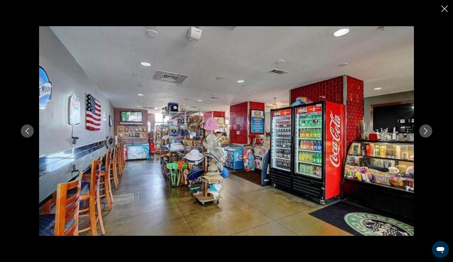
click at [427, 131] on icon "Next image" at bounding box center [426, 131] width 6 height 6
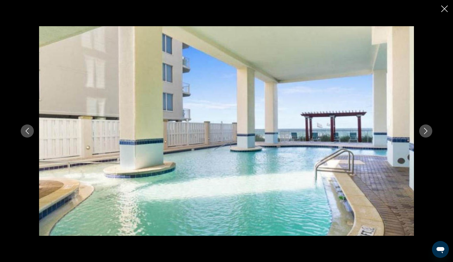
click at [427, 131] on icon "Next image" at bounding box center [425, 131] width 3 height 6
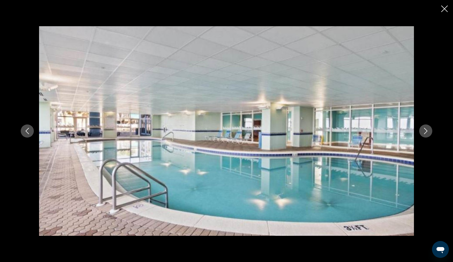
click at [427, 131] on icon "Next image" at bounding box center [425, 131] width 3 height 6
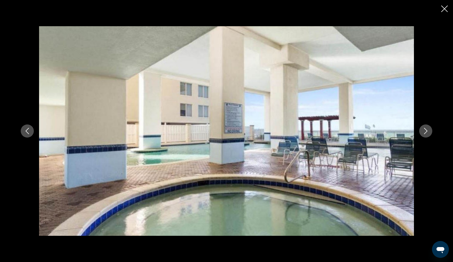
click at [427, 131] on icon "Next image" at bounding box center [425, 131] width 3 height 6
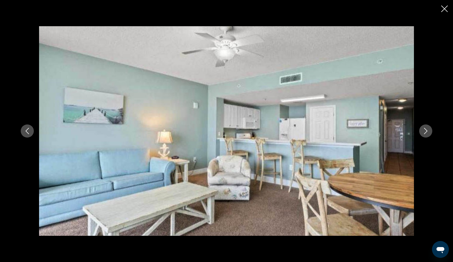
click at [427, 131] on icon "Next image" at bounding box center [425, 131] width 3 height 6
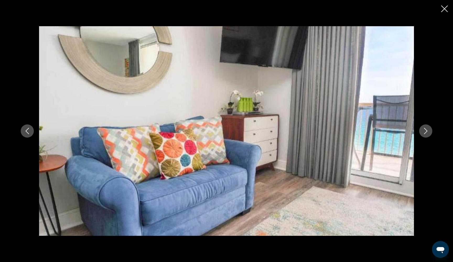
click at [427, 131] on icon "Next image" at bounding box center [425, 131] width 3 height 6
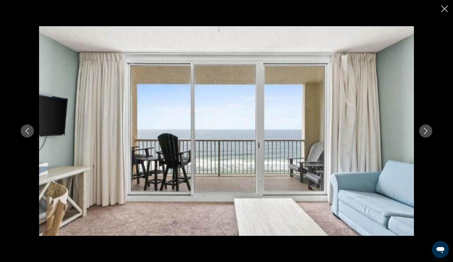
click at [427, 131] on icon "Next image" at bounding box center [425, 131] width 3 height 6
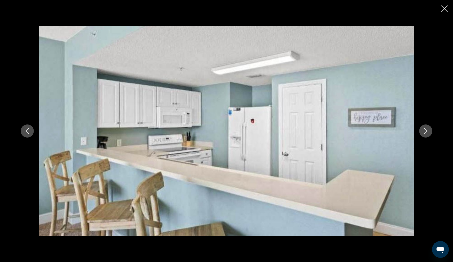
click at [427, 131] on icon "Next image" at bounding box center [425, 131] width 3 height 6
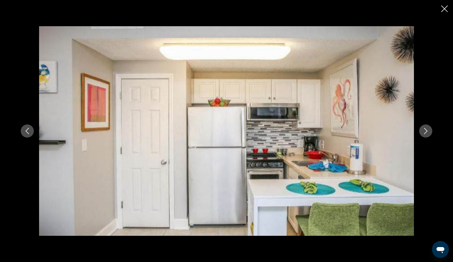
click at [427, 131] on icon "Next image" at bounding box center [425, 131] width 3 height 6
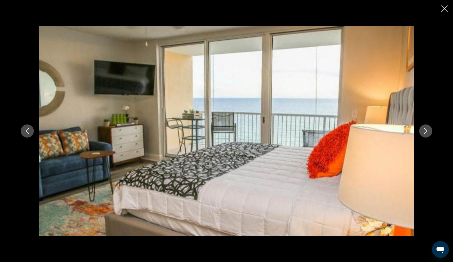
click at [427, 131] on icon "Next image" at bounding box center [425, 131] width 3 height 6
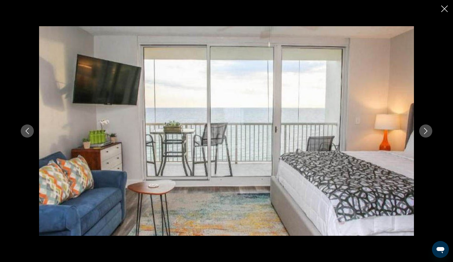
click at [427, 131] on icon "Next image" at bounding box center [425, 131] width 3 height 6
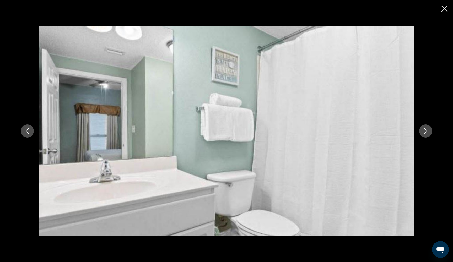
click at [427, 131] on icon "Next image" at bounding box center [425, 131] width 3 height 6
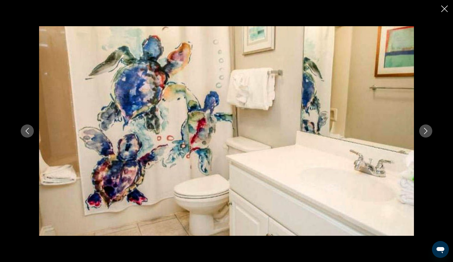
click at [427, 131] on icon "Next image" at bounding box center [425, 131] width 3 height 6
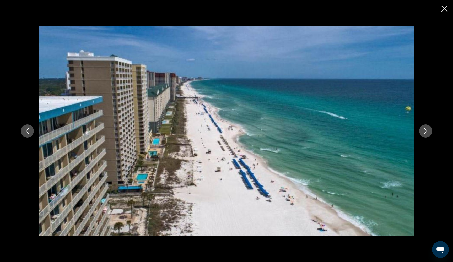
click at [427, 131] on icon "Next image" at bounding box center [425, 131] width 3 height 6
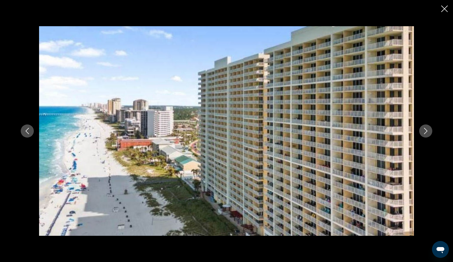
click at [446, 9] on icon "Close slideshow" at bounding box center [444, 9] width 7 height 7
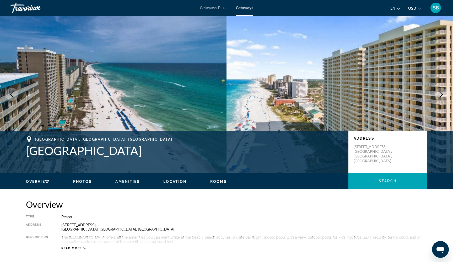
scroll to position [0, 0]
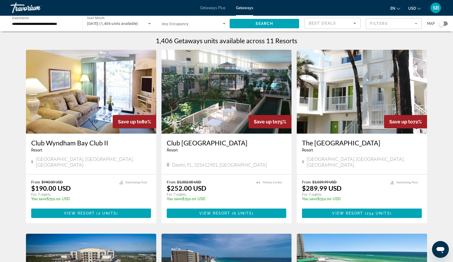
scroll to position [10, 0]
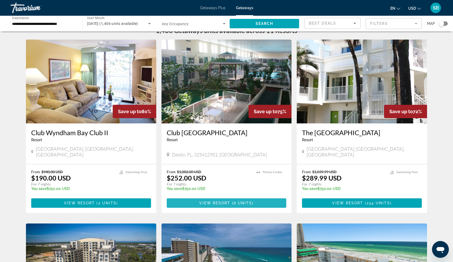
click at [193, 198] on span "Main content" at bounding box center [227, 203] width 120 height 13
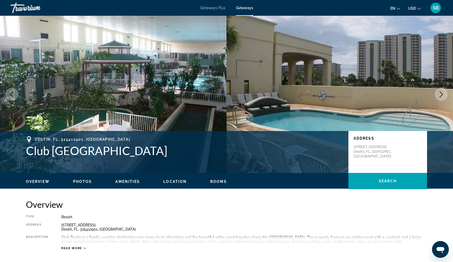
click at [441, 96] on icon "Next image" at bounding box center [441, 94] width 6 height 6
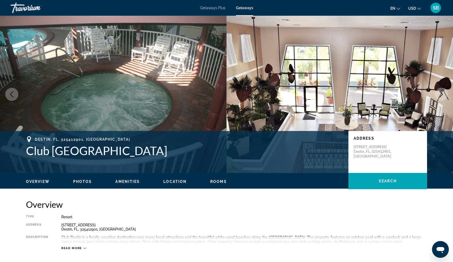
click at [441, 96] on icon "Next image" at bounding box center [441, 94] width 3 height 6
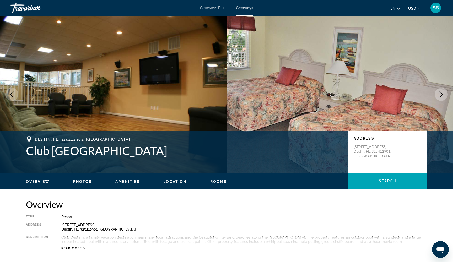
click at [441, 96] on icon "Next image" at bounding box center [441, 94] width 3 height 6
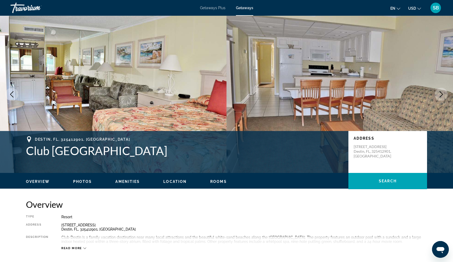
click at [441, 96] on icon "Next image" at bounding box center [441, 94] width 3 height 6
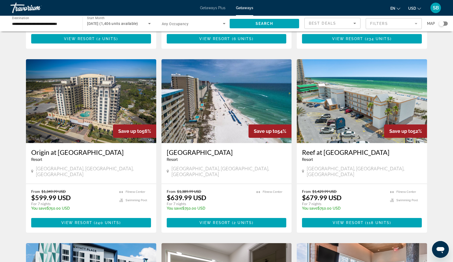
scroll to position [174, 0]
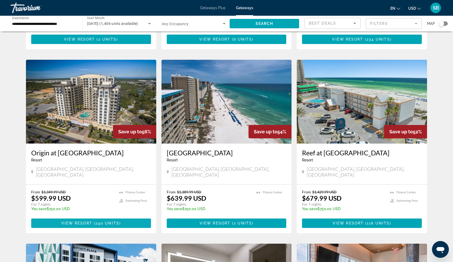
click at [79, 221] on span "View Resort" at bounding box center [76, 223] width 31 height 4
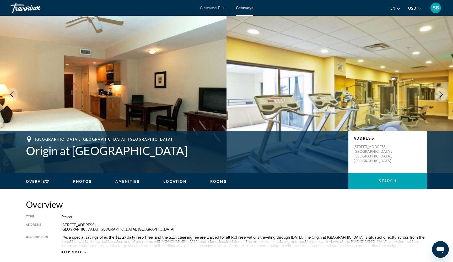
scroll to position [0, 0]
click at [440, 93] on icon "Next image" at bounding box center [441, 94] width 6 height 6
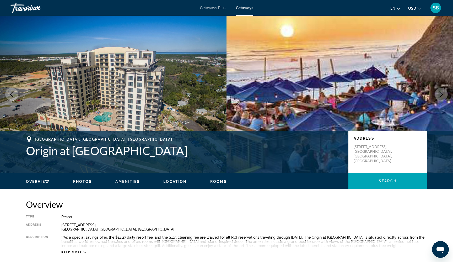
click at [440, 93] on icon "Next image" at bounding box center [441, 94] width 6 height 6
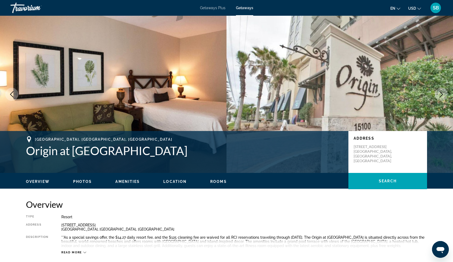
click at [440, 93] on icon "Next image" at bounding box center [441, 94] width 6 height 6
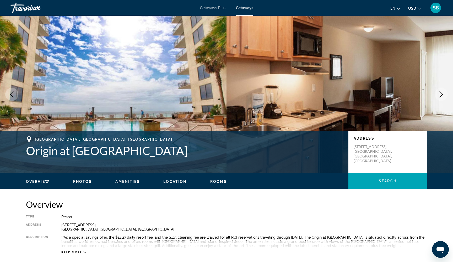
click at [440, 93] on icon "Next image" at bounding box center [441, 94] width 6 height 6
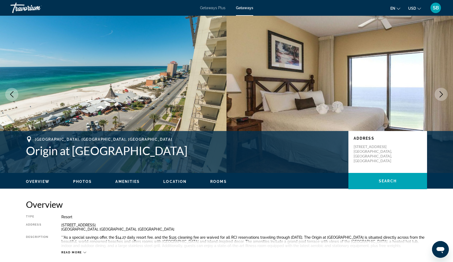
click at [440, 93] on icon "Next image" at bounding box center [441, 94] width 6 height 6
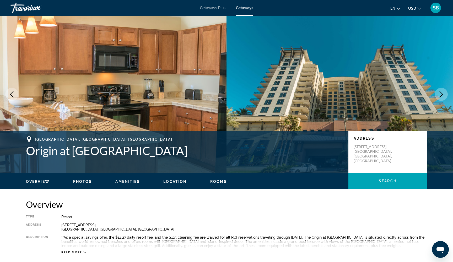
click at [440, 93] on icon "Next image" at bounding box center [441, 94] width 6 height 6
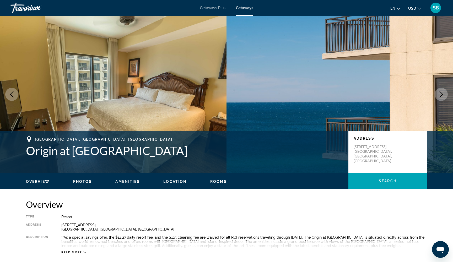
click at [440, 93] on icon "Next image" at bounding box center [441, 94] width 6 height 6
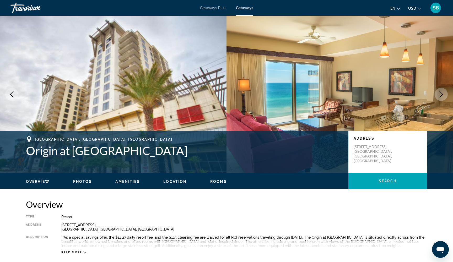
click at [440, 93] on icon "Next image" at bounding box center [441, 94] width 6 height 6
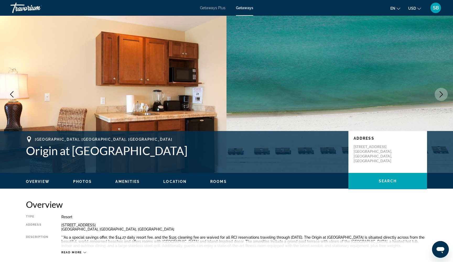
click at [440, 94] on icon "Next image" at bounding box center [441, 94] width 6 height 6
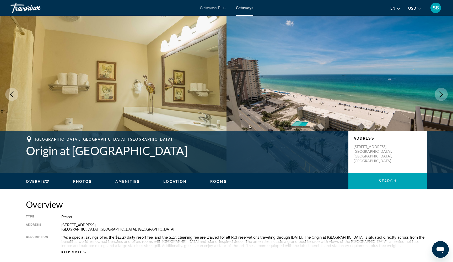
click at [440, 93] on icon "Next image" at bounding box center [441, 94] width 6 height 6
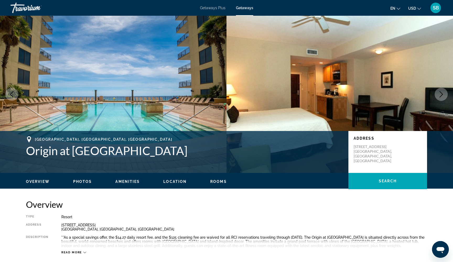
click at [440, 93] on icon "Next image" at bounding box center [441, 94] width 6 height 6
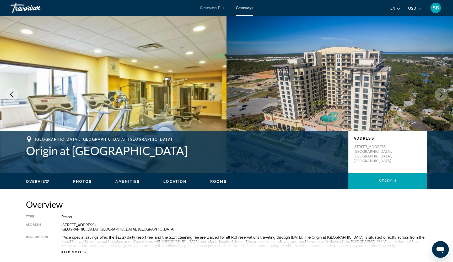
click at [440, 94] on icon "Next image" at bounding box center [441, 94] width 6 height 6
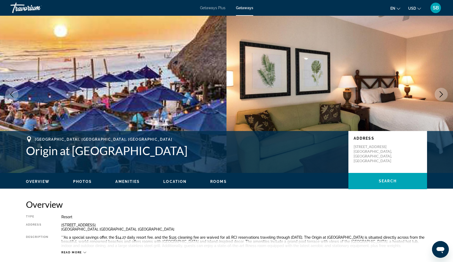
click at [440, 94] on icon "Next image" at bounding box center [441, 94] width 6 height 6
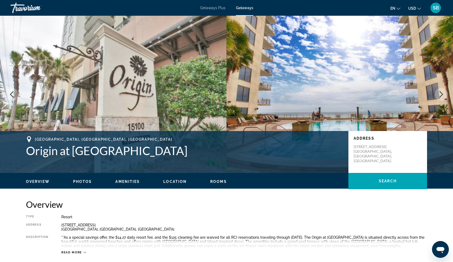
click at [440, 94] on icon "Next image" at bounding box center [441, 94] width 6 height 6
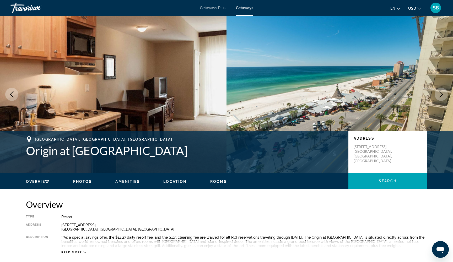
scroll to position [0, 0]
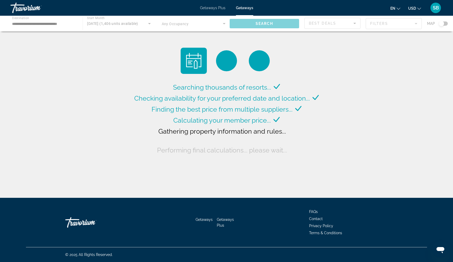
click at [19, 25] on div "Main content" at bounding box center [226, 24] width 453 height 16
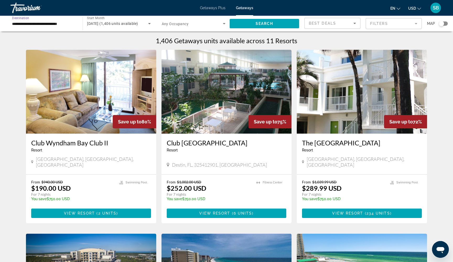
click at [24, 22] on input "**********" at bounding box center [44, 24] width 64 height 6
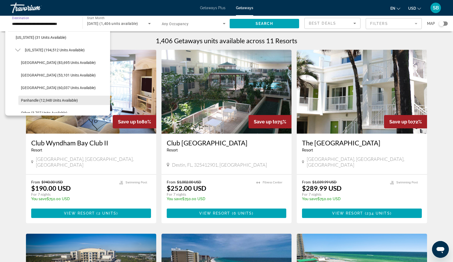
scroll to position [79, 0]
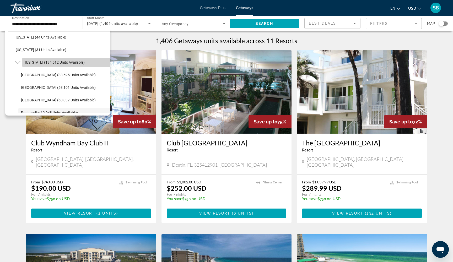
click at [36, 60] on span "Search widget" at bounding box center [66, 62] width 88 height 13
type input "**********"
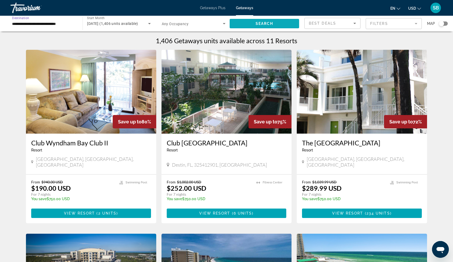
click at [253, 24] on span "Search widget" at bounding box center [264, 23] width 69 height 13
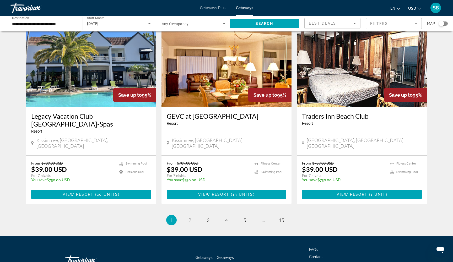
scroll to position [602, 0]
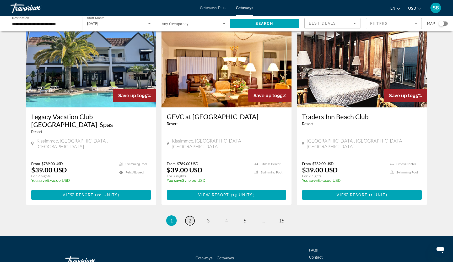
click at [189, 218] on span "2" at bounding box center [190, 221] width 3 height 6
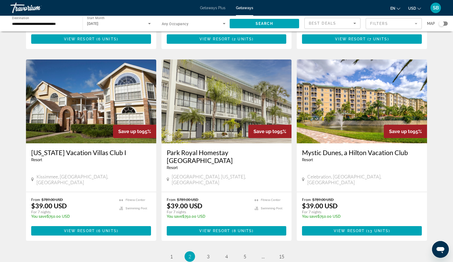
scroll to position [553, 0]
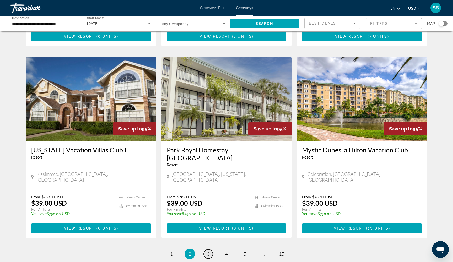
click at [211, 250] on link "page 3" at bounding box center [208, 254] width 9 height 9
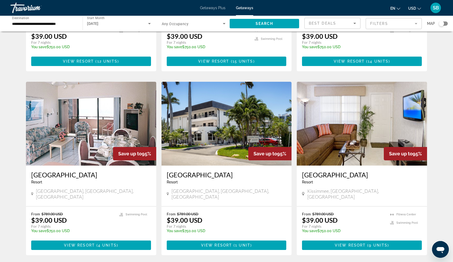
scroll to position [538, 0]
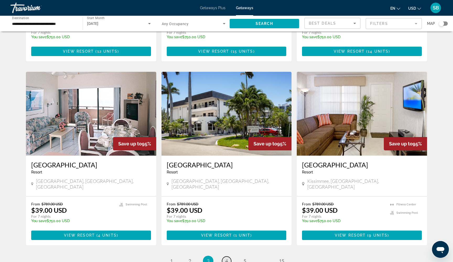
click at [227, 258] on span "4" at bounding box center [226, 261] width 3 height 6
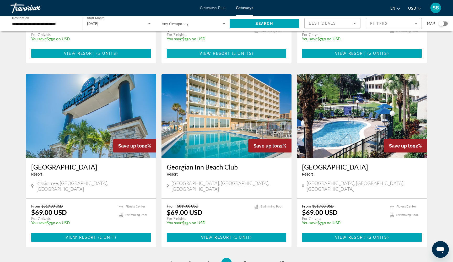
scroll to position [533, 0]
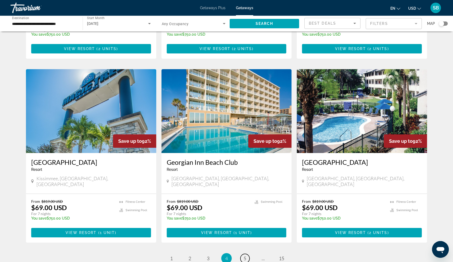
click at [245, 254] on link "page 5" at bounding box center [244, 258] width 9 height 9
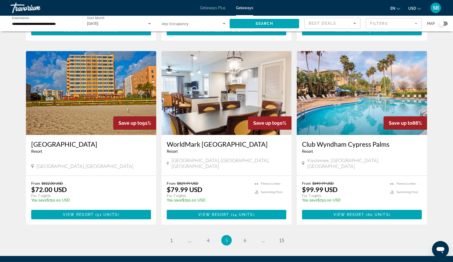
scroll to position [551, 0]
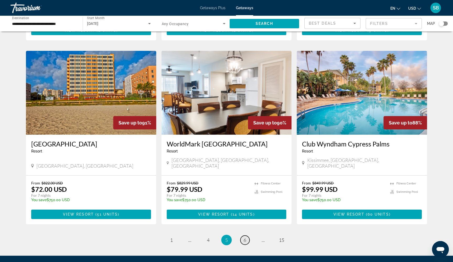
click at [245, 236] on link "page 6" at bounding box center [244, 240] width 9 height 9
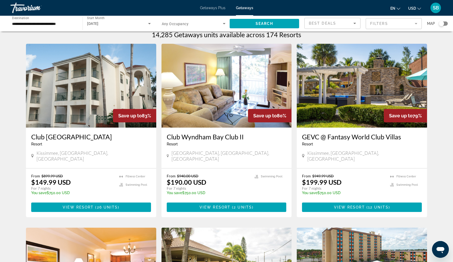
scroll to position [6, 0]
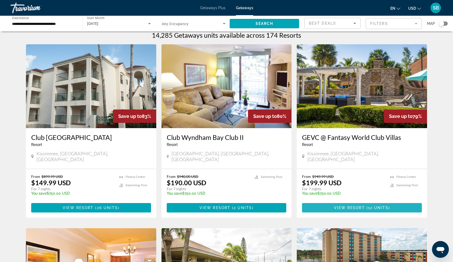
click at [333, 202] on span "Main content" at bounding box center [362, 208] width 120 height 13
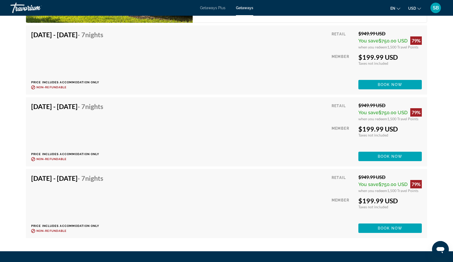
scroll to position [1022, 0]
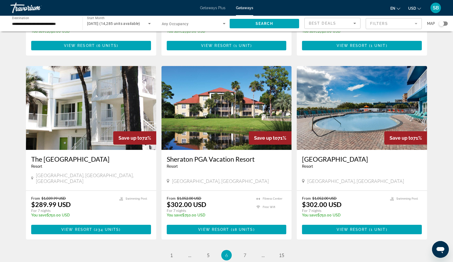
scroll to position [546, 0]
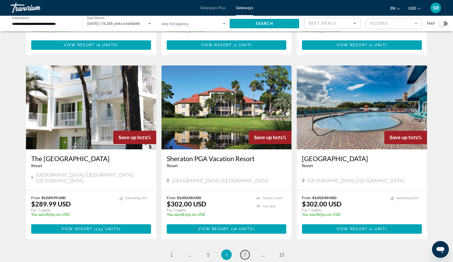
click at [243, 250] on link "page 7" at bounding box center [244, 254] width 9 height 9
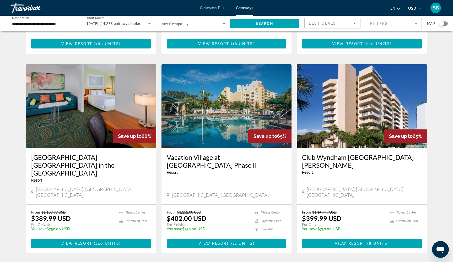
scroll to position [574, 0]
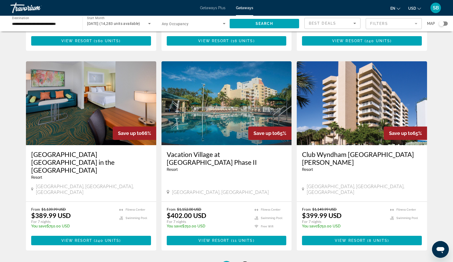
click at [244, 262] on span "8" at bounding box center [245, 267] width 3 height 6
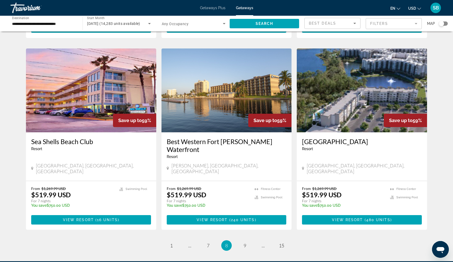
scroll to position [591, 0]
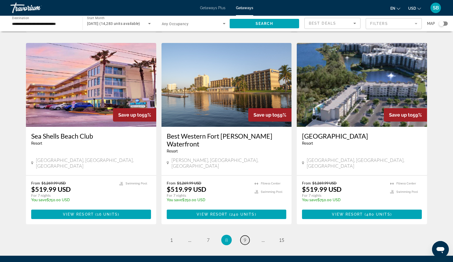
click at [242, 236] on link "page 9" at bounding box center [244, 240] width 9 height 9
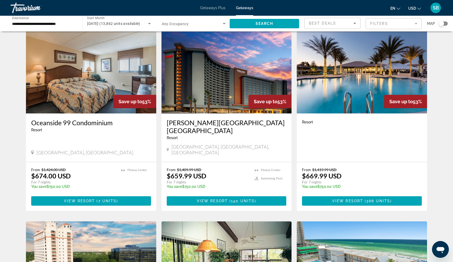
scroll to position [213, 0]
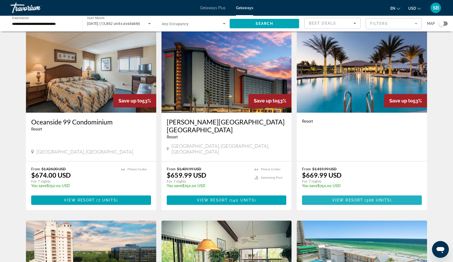
click at [348, 198] on span "View Resort" at bounding box center [347, 200] width 31 height 4
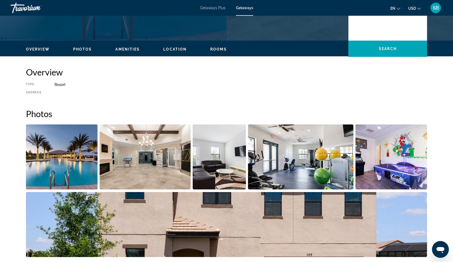
scroll to position [132, 0]
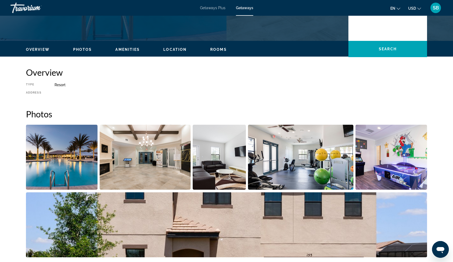
click at [50, 176] on img "Open full-screen image slider" at bounding box center [62, 157] width 72 height 65
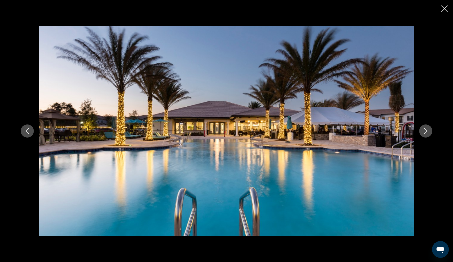
click at [428, 132] on icon "Next image" at bounding box center [426, 131] width 6 height 6
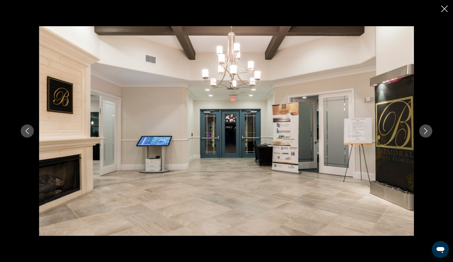
click at [428, 134] on button "Next image" at bounding box center [425, 131] width 13 height 13
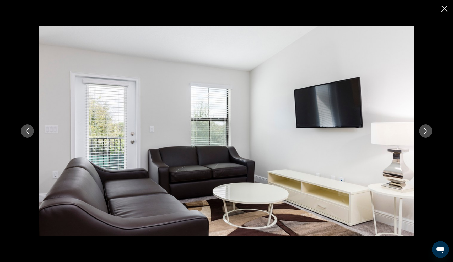
click at [428, 134] on button "Next image" at bounding box center [425, 131] width 13 height 13
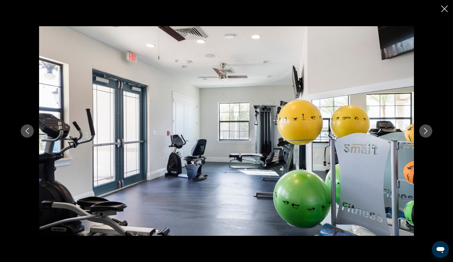
click at [428, 134] on button "Next image" at bounding box center [425, 131] width 13 height 13
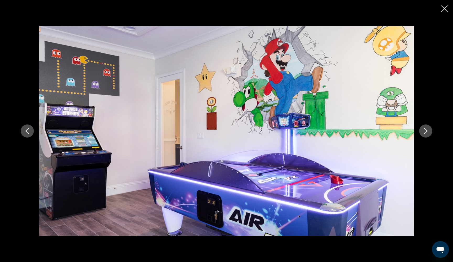
click at [428, 134] on button "Next image" at bounding box center [425, 131] width 13 height 13
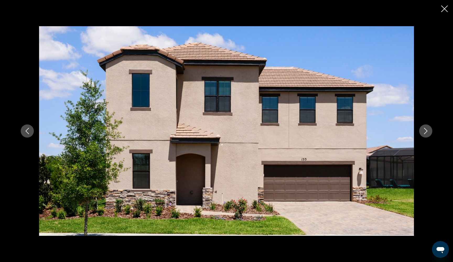
click at [428, 134] on button "Next image" at bounding box center [425, 131] width 13 height 13
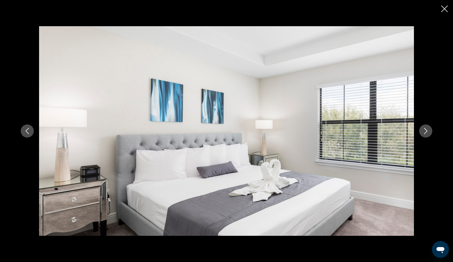
click at [428, 134] on button "Next image" at bounding box center [425, 131] width 13 height 13
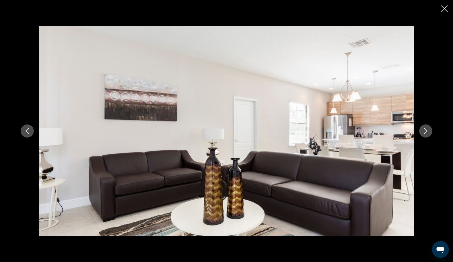
click at [428, 134] on button "Next image" at bounding box center [425, 131] width 13 height 13
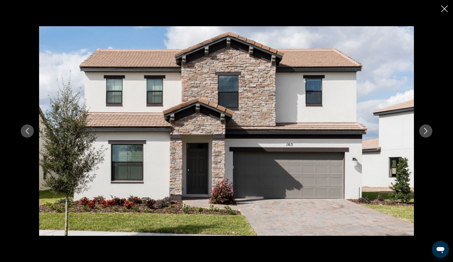
click at [428, 134] on button "Next image" at bounding box center [425, 131] width 13 height 13
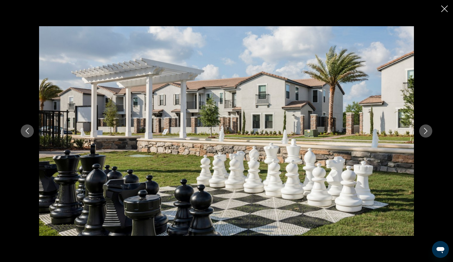
click at [428, 134] on button "Next image" at bounding box center [425, 131] width 13 height 13
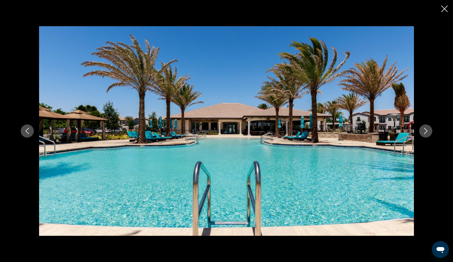
click at [428, 134] on button "Next image" at bounding box center [425, 131] width 13 height 13
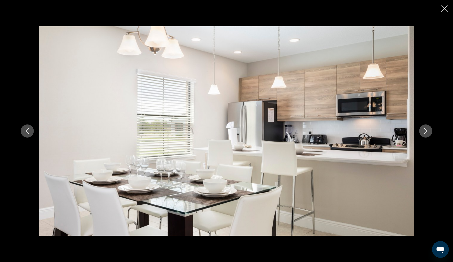
click at [428, 134] on button "Next image" at bounding box center [425, 131] width 13 height 13
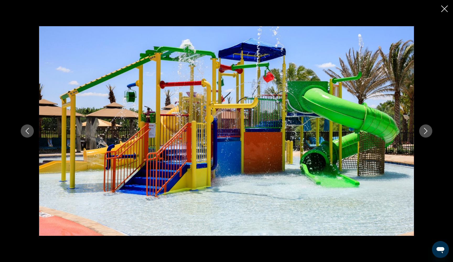
click at [428, 134] on button "Next image" at bounding box center [425, 131] width 13 height 13
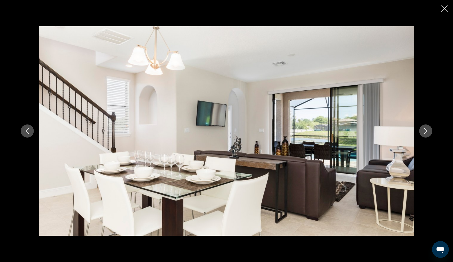
click at [429, 133] on button "Next image" at bounding box center [425, 131] width 13 height 13
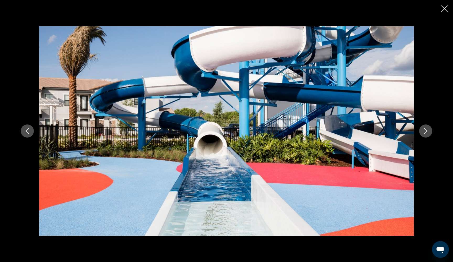
click at [429, 133] on button "Next image" at bounding box center [425, 131] width 13 height 13
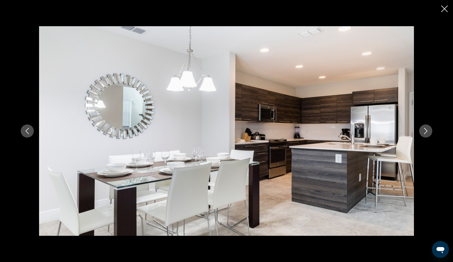
click at [429, 133] on button "Next image" at bounding box center [425, 131] width 13 height 13
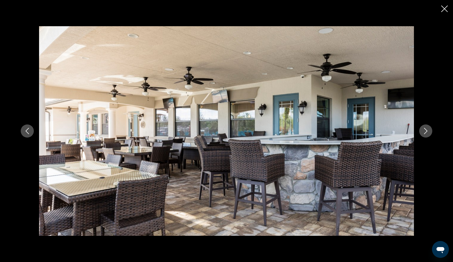
click at [445, 10] on icon "Close slideshow" at bounding box center [444, 9] width 7 height 7
